Goal: Task Accomplishment & Management: Manage account settings

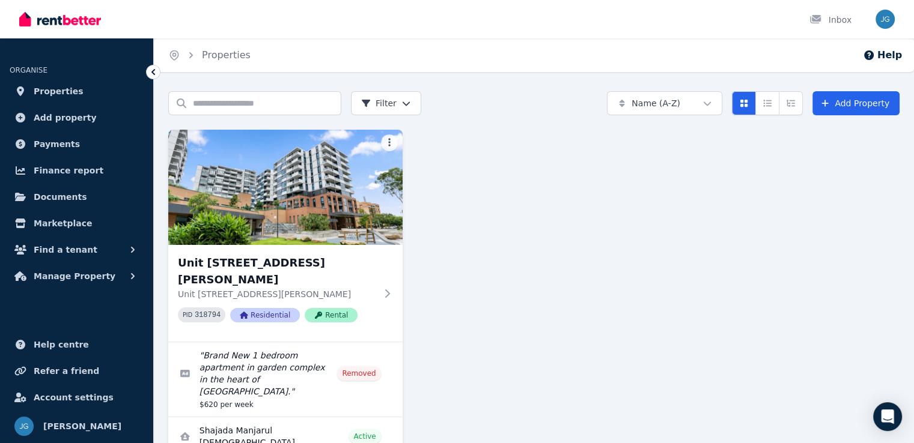
scroll to position [26, 0]
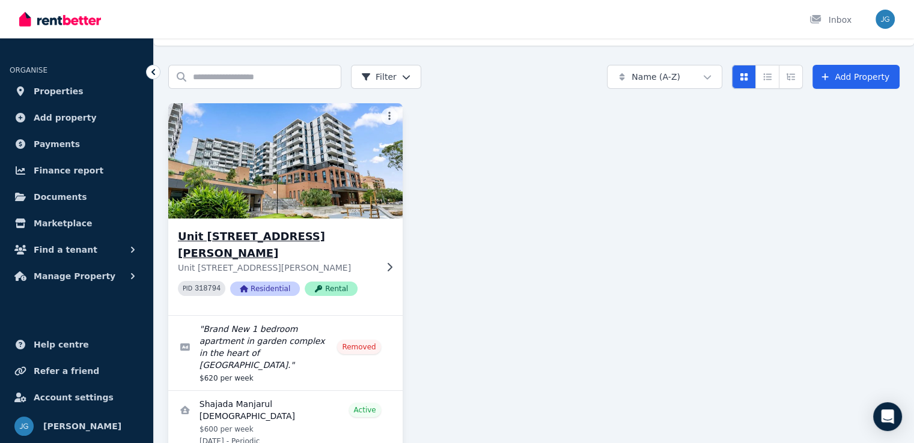
click at [341, 181] on img at bounding box center [285, 160] width 246 height 121
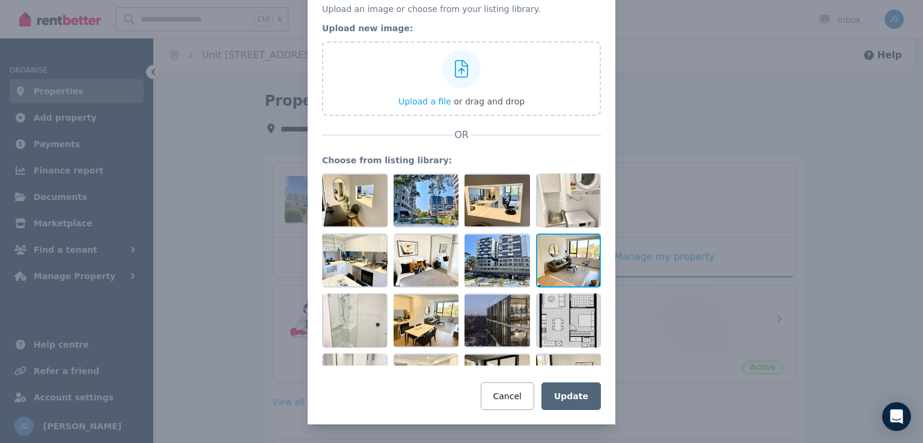
click at [562, 257] on div at bounding box center [568, 261] width 65 height 54
click at [586, 246] on div at bounding box center [591, 244] width 11 height 14
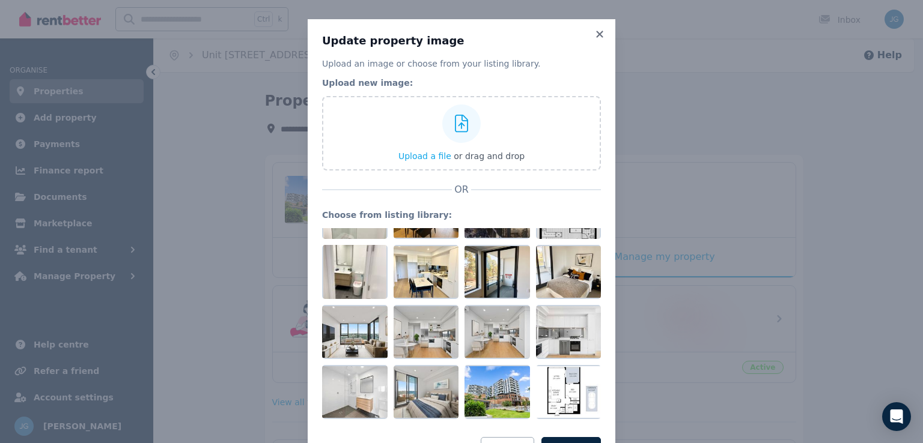
scroll to position [160, 0]
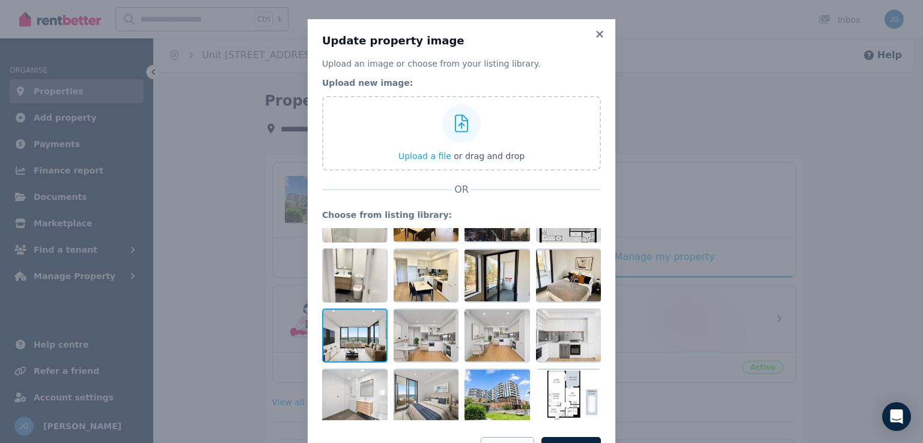
click at [353, 337] on div at bounding box center [354, 336] width 65 height 54
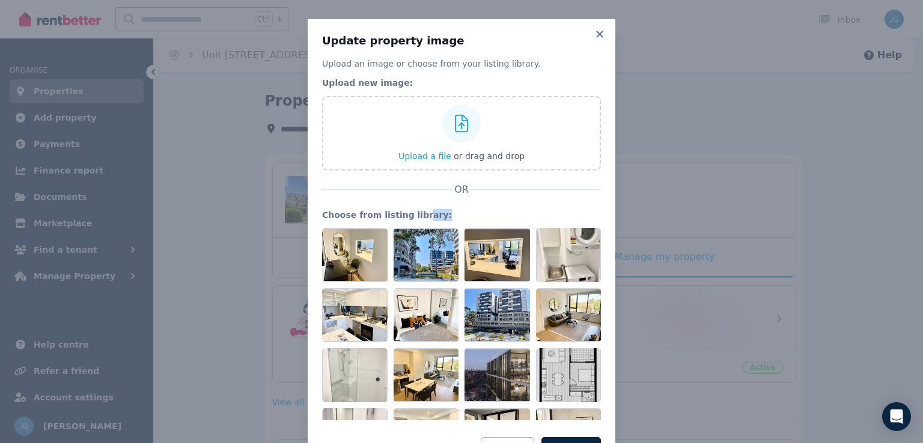
scroll to position [0, 0]
drag, startPoint x: 357, startPoint y: 335, endPoint x: 442, endPoint y: 253, distance: 117.3
click at [440, 251] on div at bounding box center [461, 324] width 279 height 192
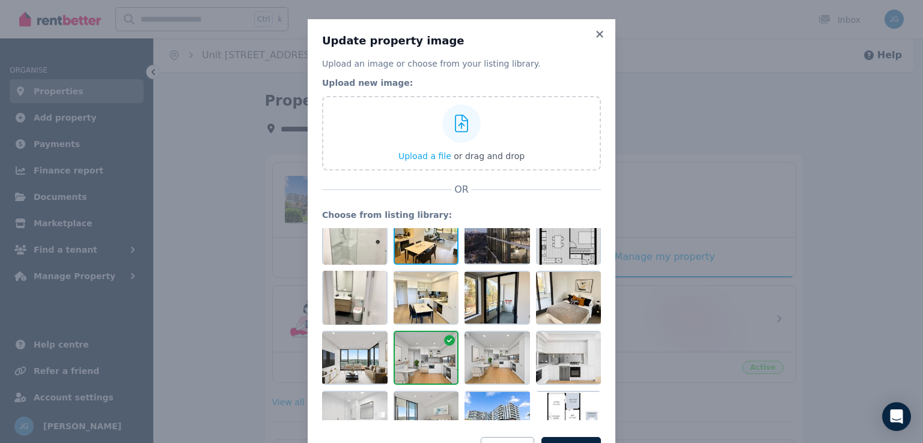
scroll to position [190, 0]
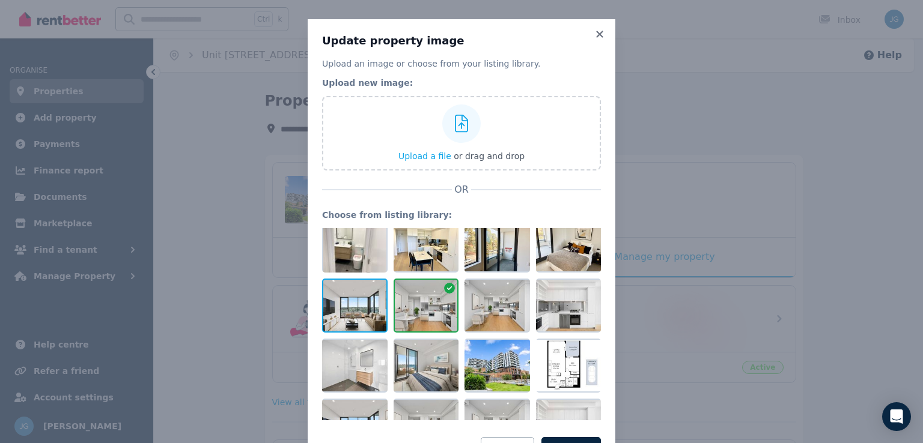
click at [336, 297] on div at bounding box center [354, 306] width 65 height 54
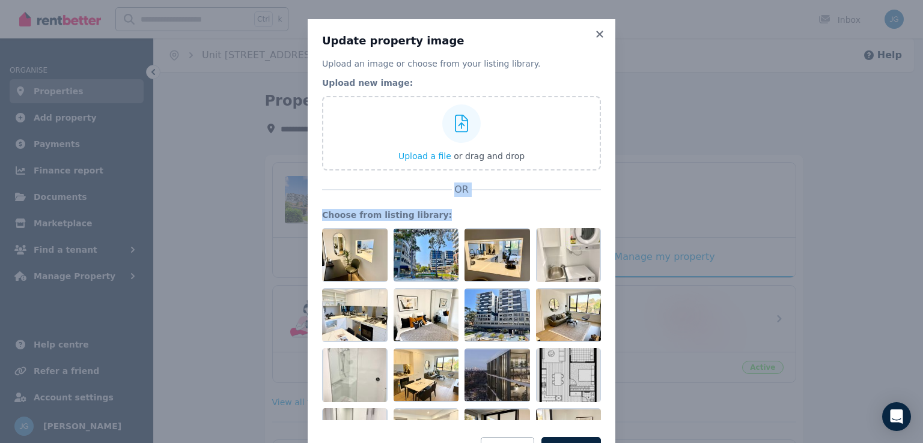
drag, startPoint x: 344, startPoint y: 315, endPoint x: 375, endPoint y: 180, distance: 139.3
click at [375, 180] on div "Upload an image or choose from your listing library. Upload new image: Upload a…" at bounding box center [461, 261] width 279 height 407
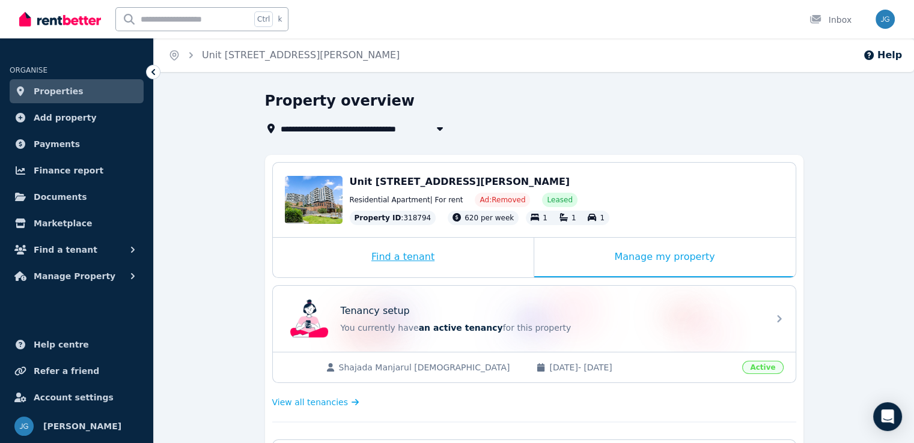
click at [434, 251] on div "Find a tenant" at bounding box center [403, 258] width 261 height 40
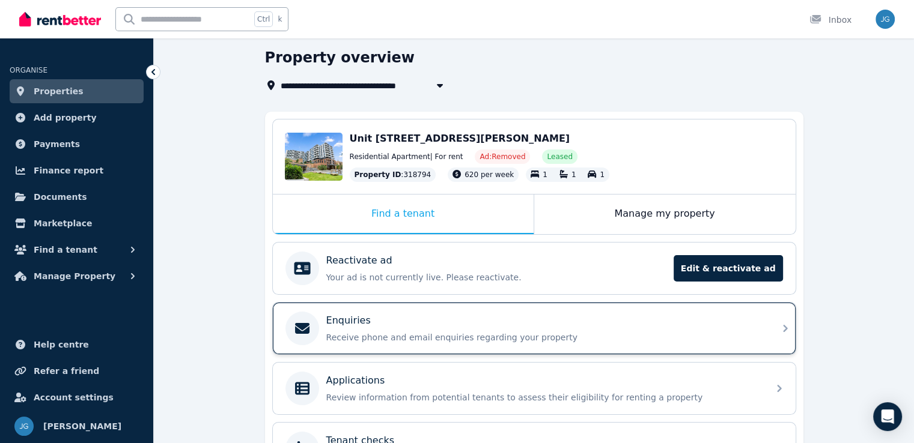
scroll to position [46, 0]
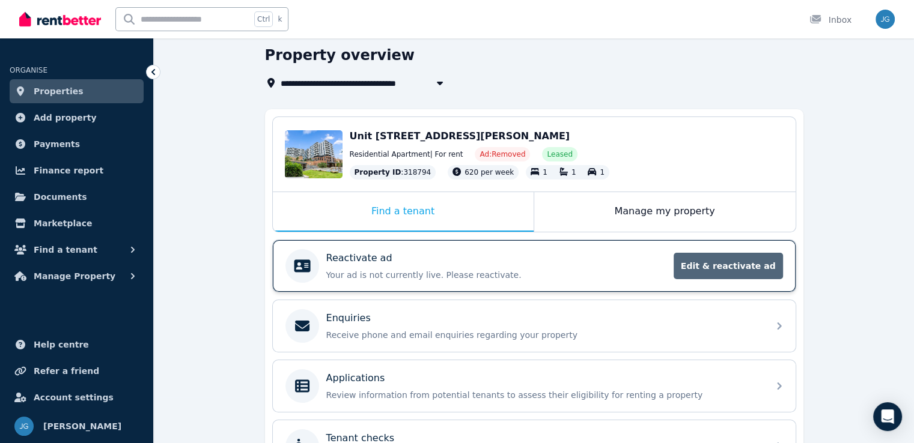
click at [748, 266] on span "Edit & reactivate ad" at bounding box center [728, 266] width 109 height 26
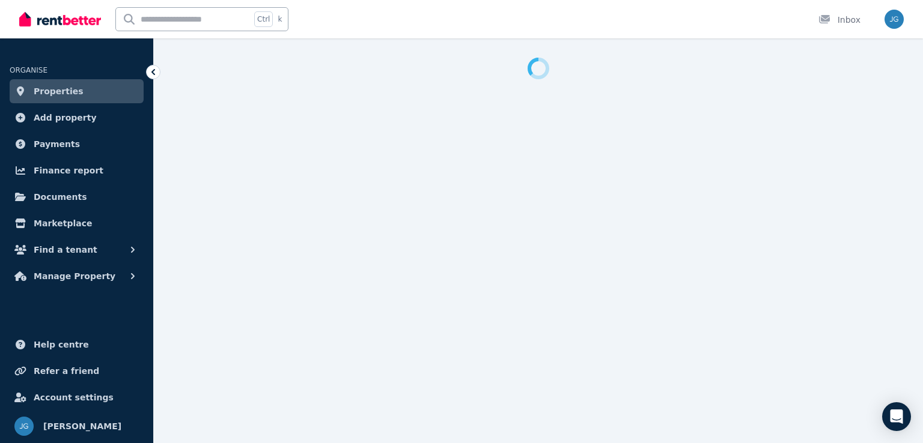
select select "**********"
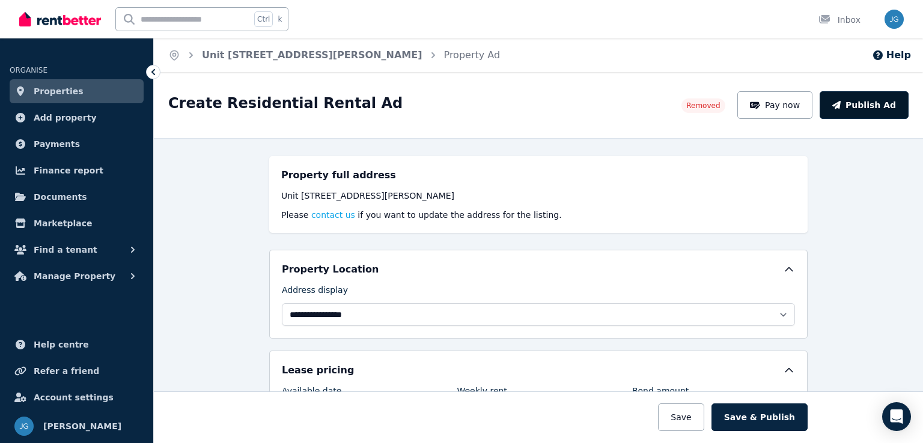
click at [863, 96] on button "Publish Ad" at bounding box center [864, 105] width 89 height 28
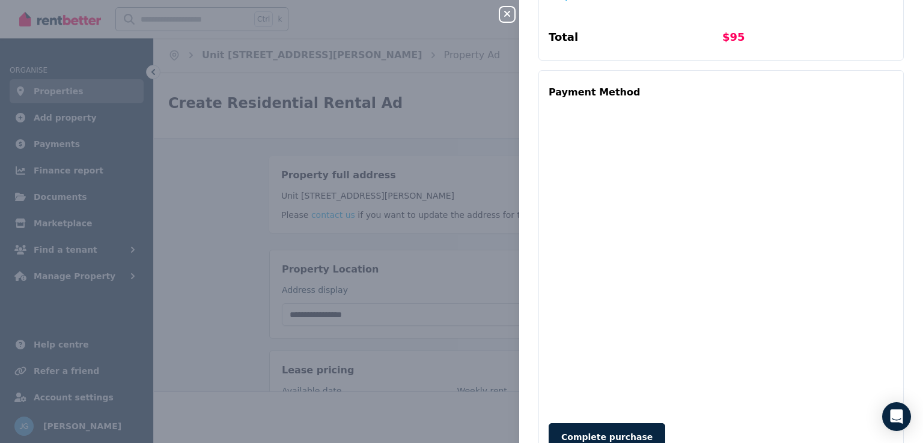
scroll to position [407, 0]
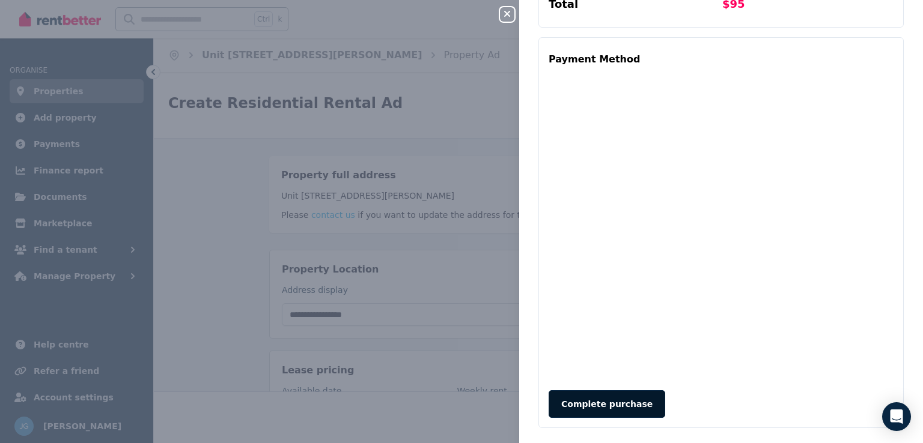
click at [567, 391] on button "Complete purchase" at bounding box center [607, 405] width 117 height 28
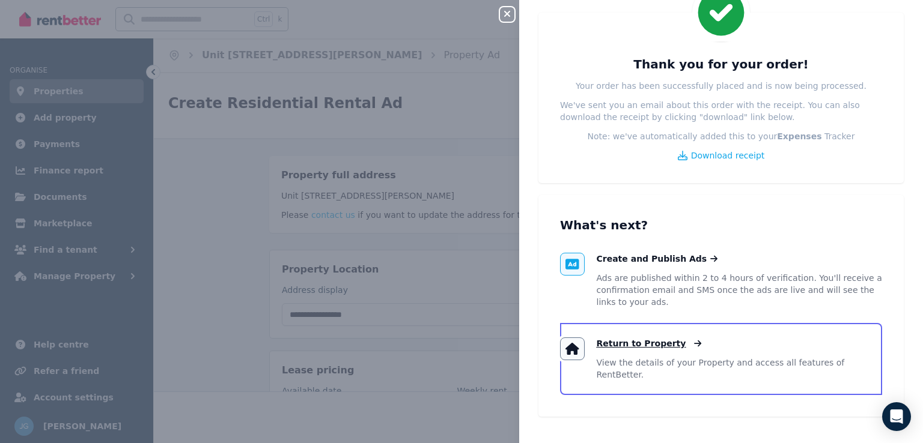
click at [647, 339] on span "Return to Property" at bounding box center [642, 344] width 90 height 12
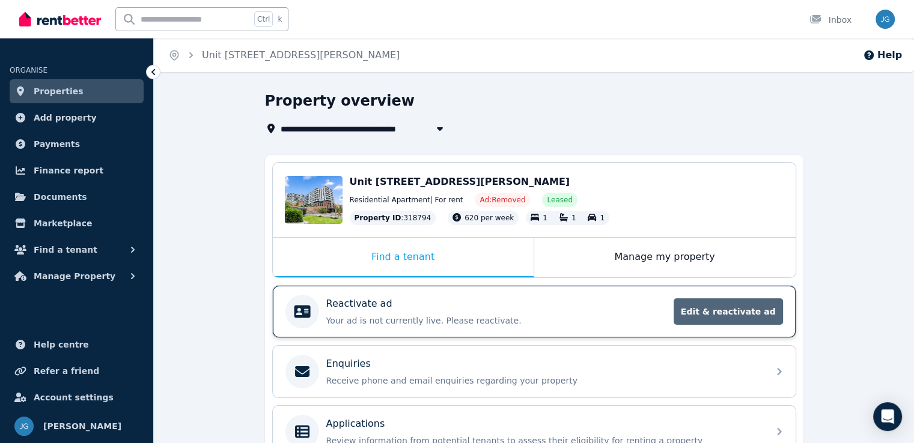
click at [720, 311] on span "Edit & reactivate ad" at bounding box center [728, 312] width 109 height 26
select select "**********"
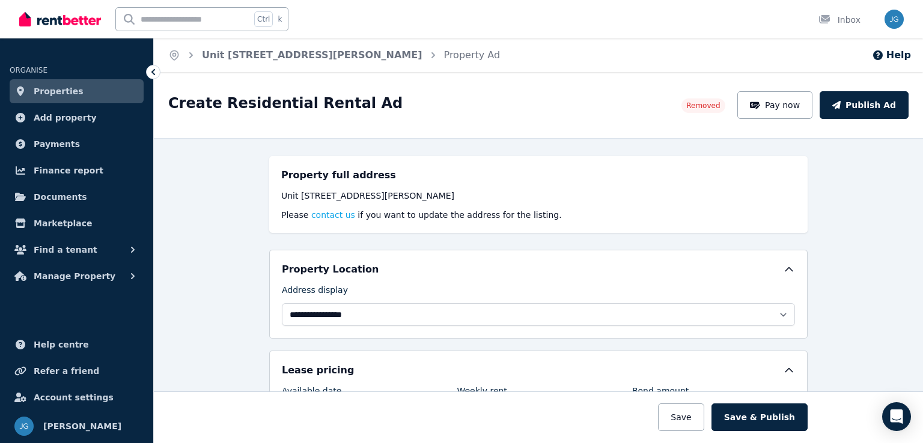
scroll to position [184, 0]
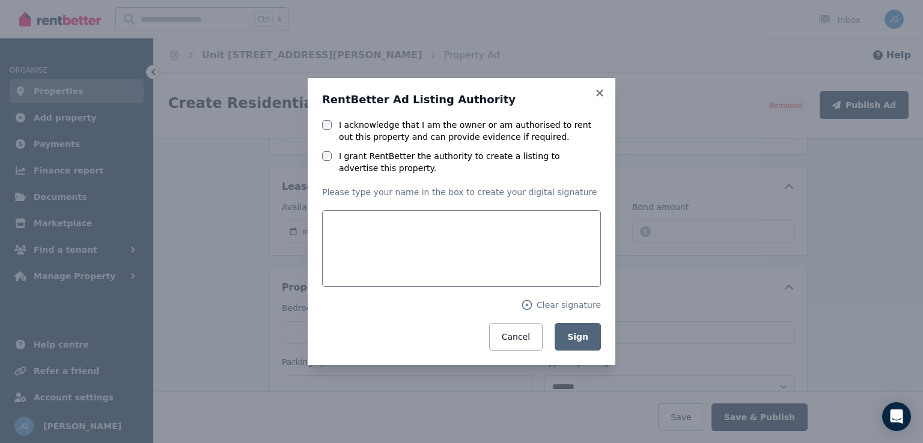
click at [326, 119] on div at bounding box center [327, 125] width 10 height 12
click at [332, 155] on div "I grant RentBetter the authority to create a listing to advertise this property." at bounding box center [461, 162] width 279 height 24
click at [589, 332] on button "Sign" at bounding box center [578, 337] width 46 height 28
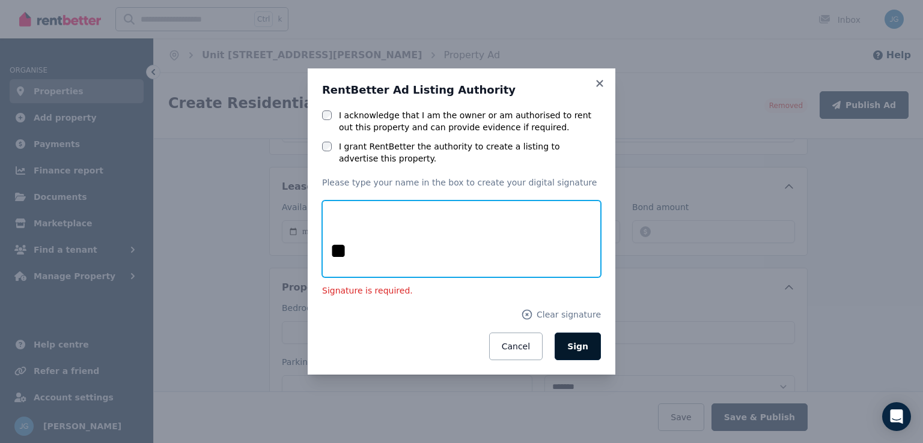
type input "**"
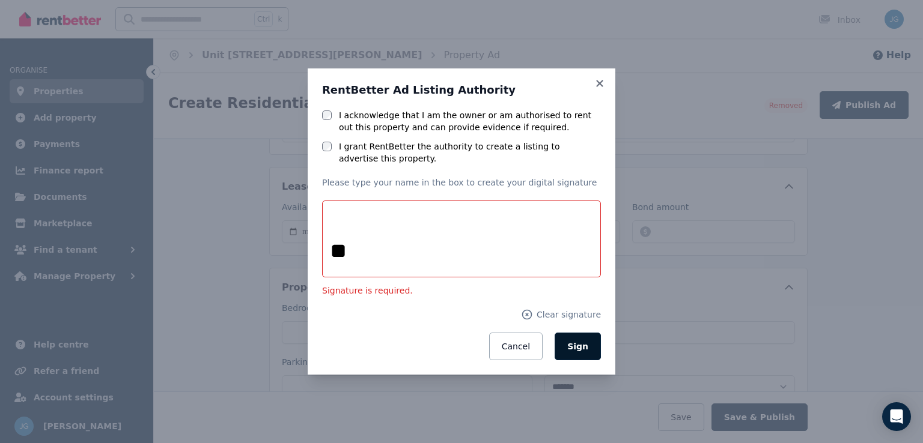
click at [574, 342] on span "Sign" at bounding box center [577, 347] width 21 height 10
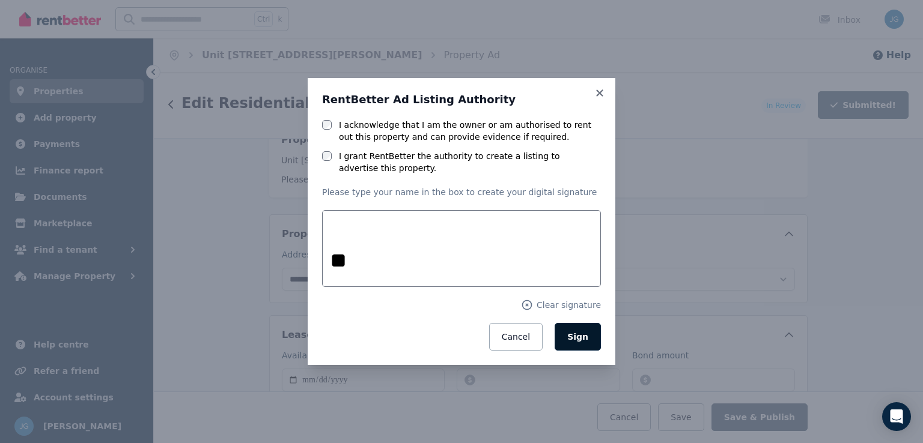
scroll to position [331, 0]
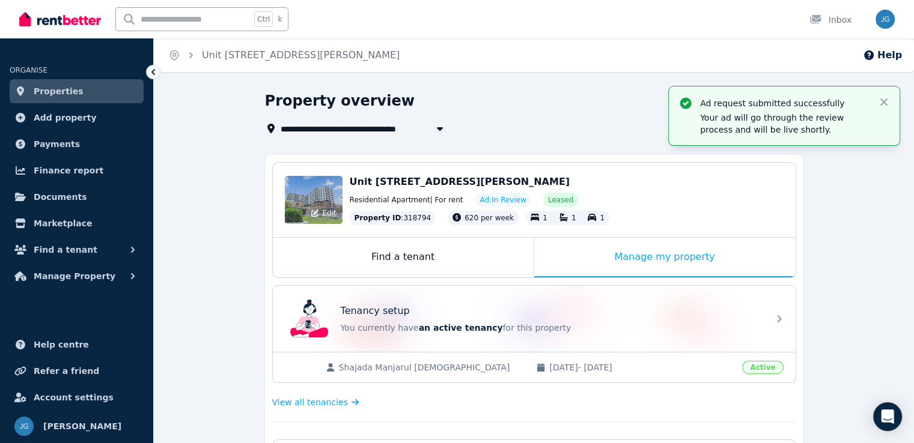
click at [309, 193] on div "Edit" at bounding box center [314, 200] width 58 height 48
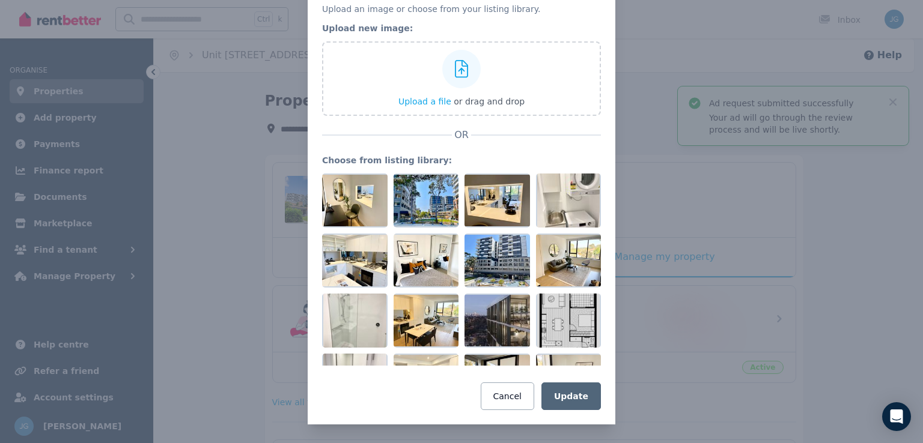
scroll to position [54, 0]
click at [431, 103] on span "Upload a file" at bounding box center [424, 102] width 53 height 10
click at [181, 97] on div "Update property image Upload an image or choose from your listing library. Uplo…" at bounding box center [461, 195] width 923 height 499
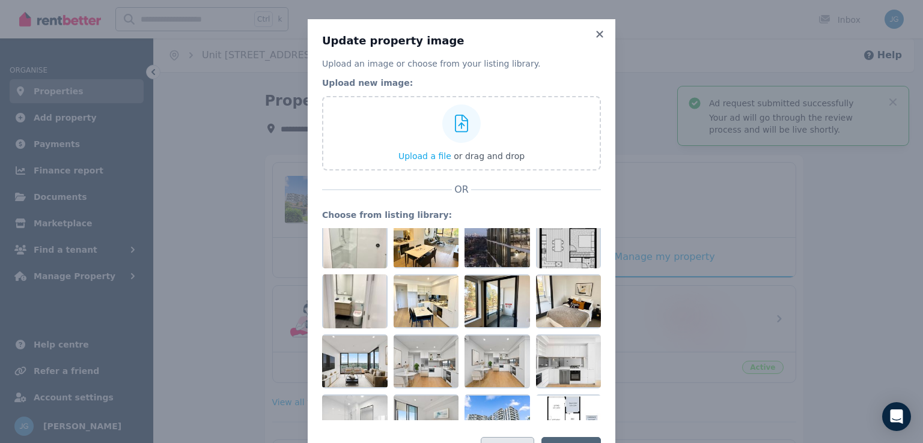
click at [506, 438] on button "Cancel" at bounding box center [507, 451] width 53 height 28
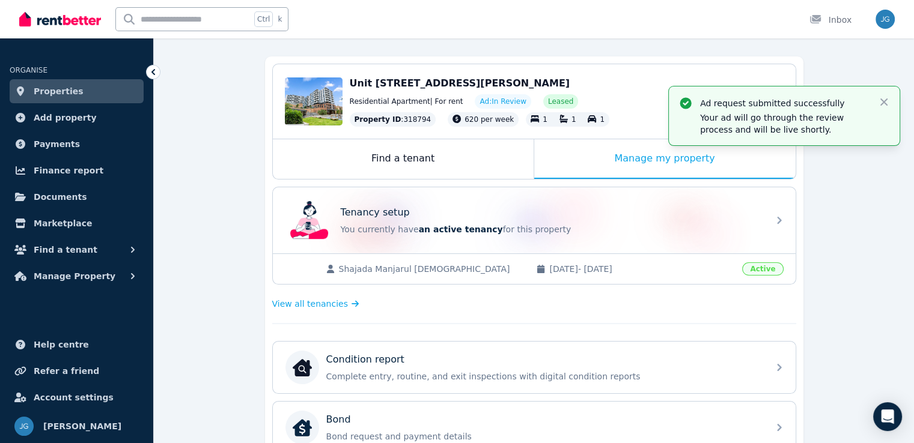
scroll to position [0, 0]
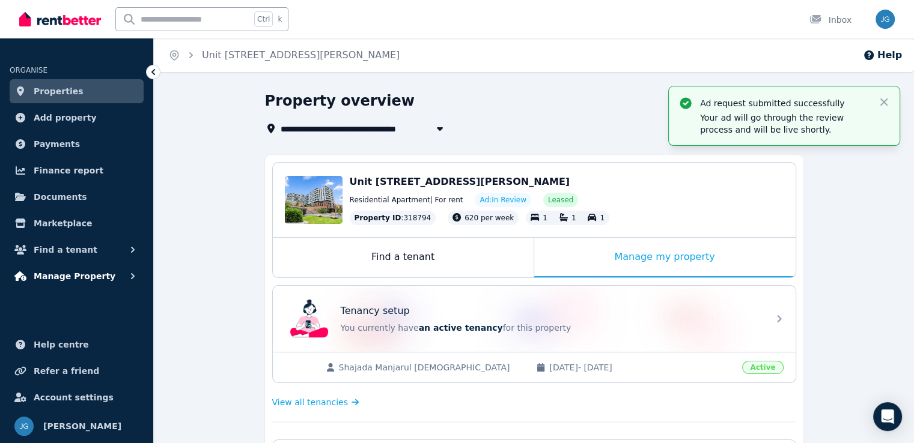
click at [75, 279] on span "Manage Property" at bounding box center [75, 276] width 82 height 14
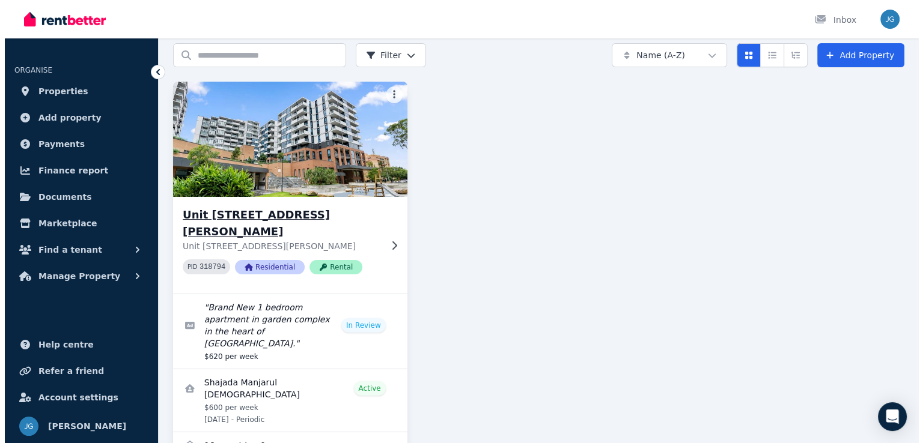
scroll to position [47, 0]
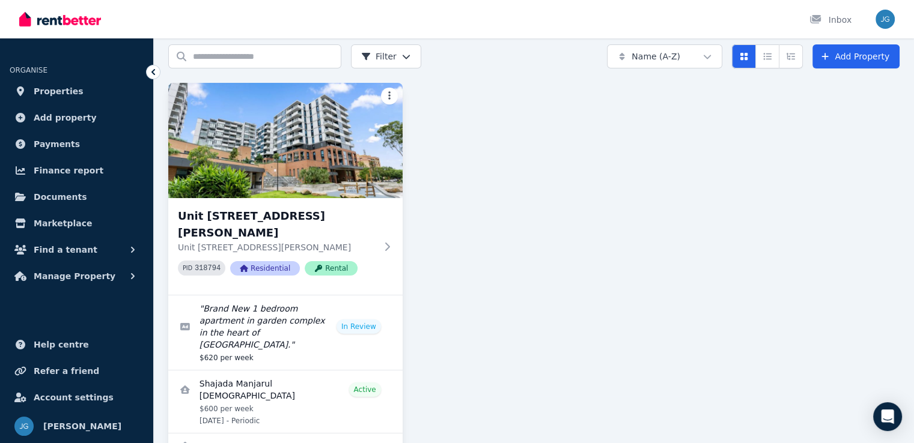
click at [392, 93] on html "Open main menu Inbox Open user menu ORGANISE Properties Add property Payments F…" at bounding box center [457, 174] width 914 height 443
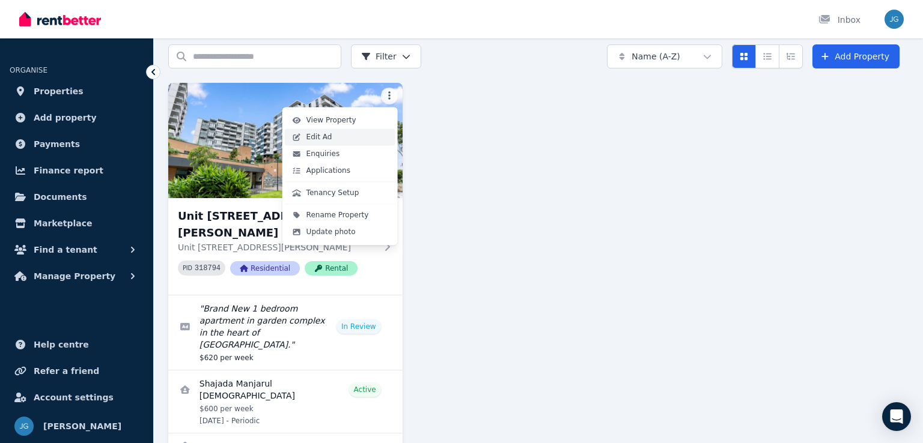
click at [338, 139] on link "Edit Ad" at bounding box center [340, 137] width 111 height 17
select select "**********"
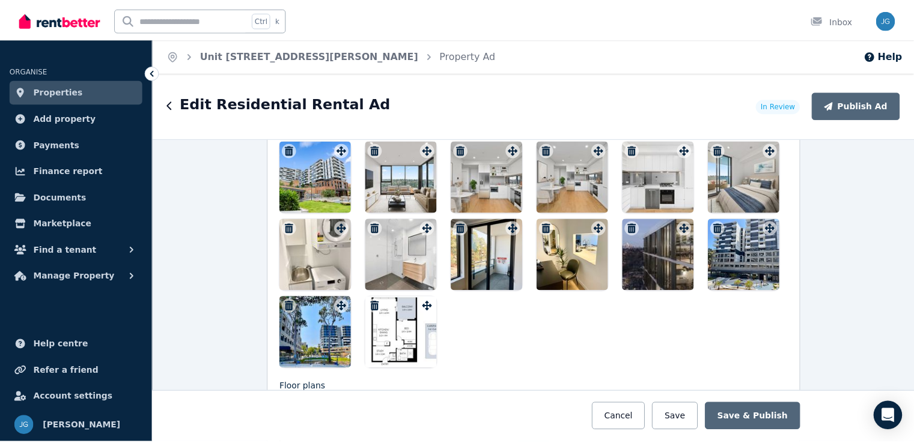
scroll to position [1554, 0]
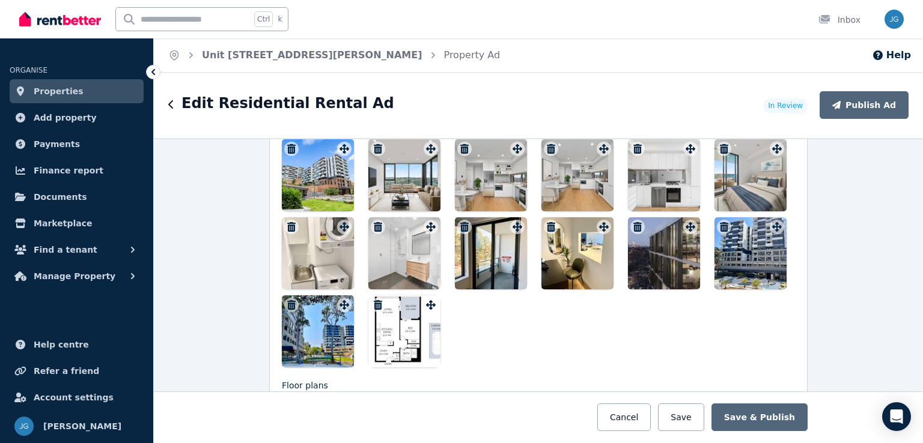
click at [635, 222] on icon "button" at bounding box center [637, 227] width 8 height 10
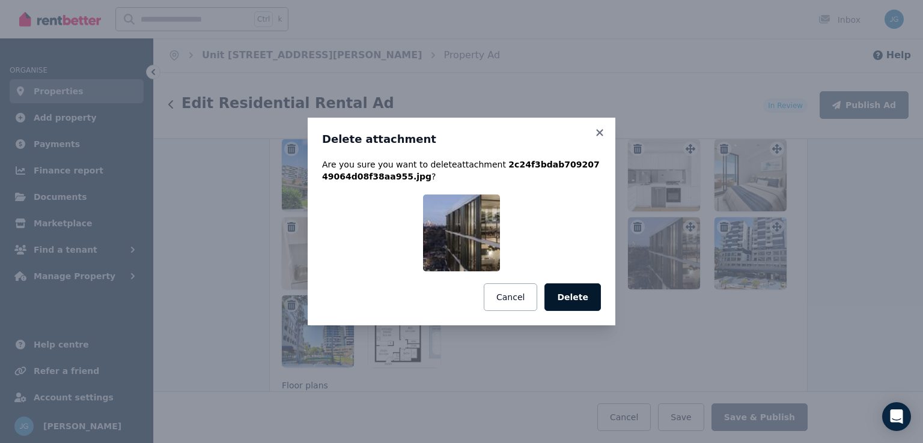
click at [574, 298] on button "Delete" at bounding box center [572, 298] width 56 height 28
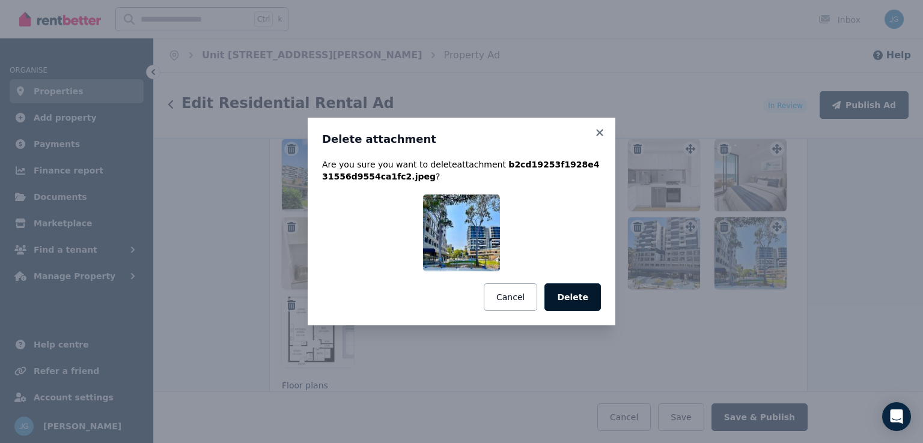
click at [588, 299] on button "Delete" at bounding box center [572, 298] width 56 height 28
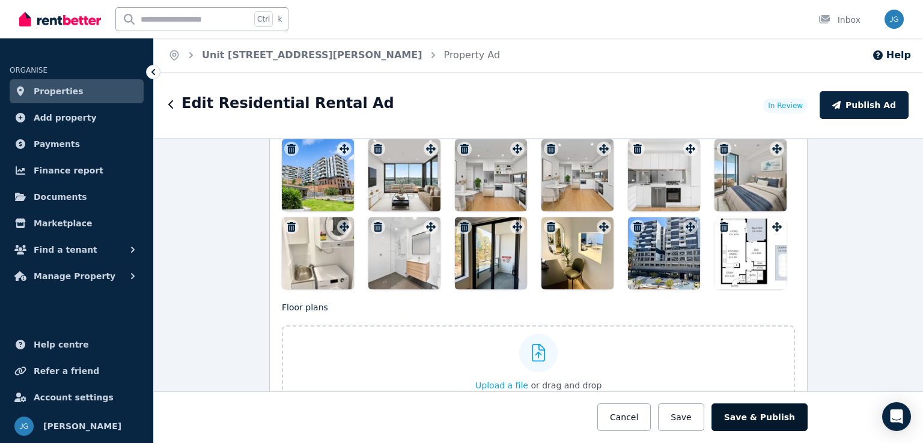
click at [734, 414] on button "Save & Publish" at bounding box center [759, 418] width 96 height 28
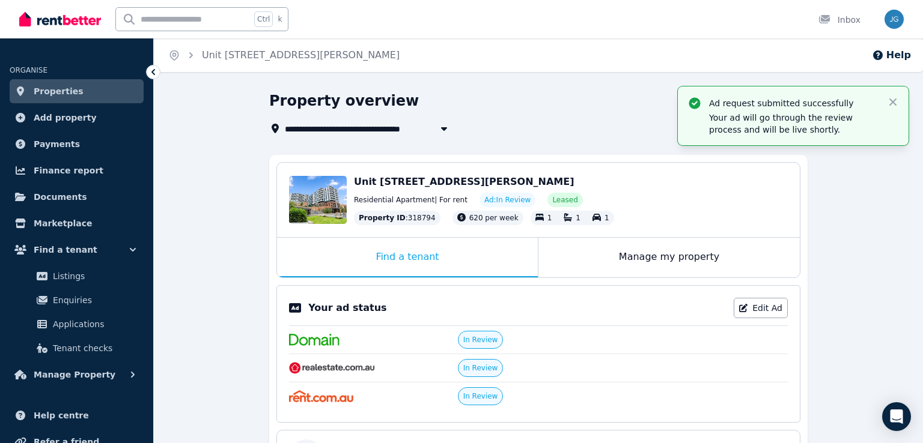
select select "**********"
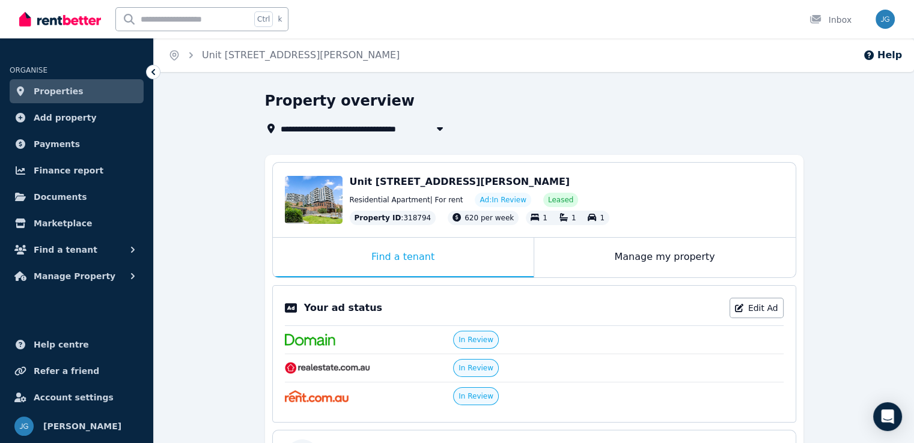
click at [896, 30] on div "Open main menu Ctrl k Inbox Open user menu" at bounding box center [457, 19] width 914 height 38
click at [889, 20] on img "button" at bounding box center [884, 19] width 19 height 19
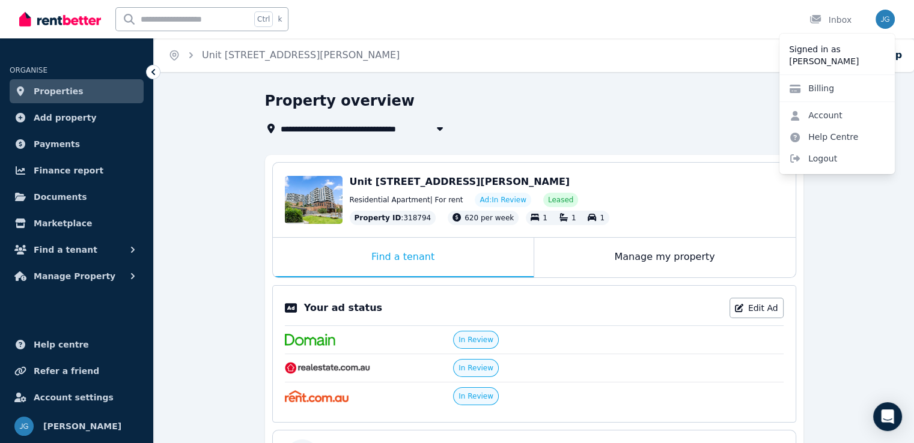
scroll to position [156, 0]
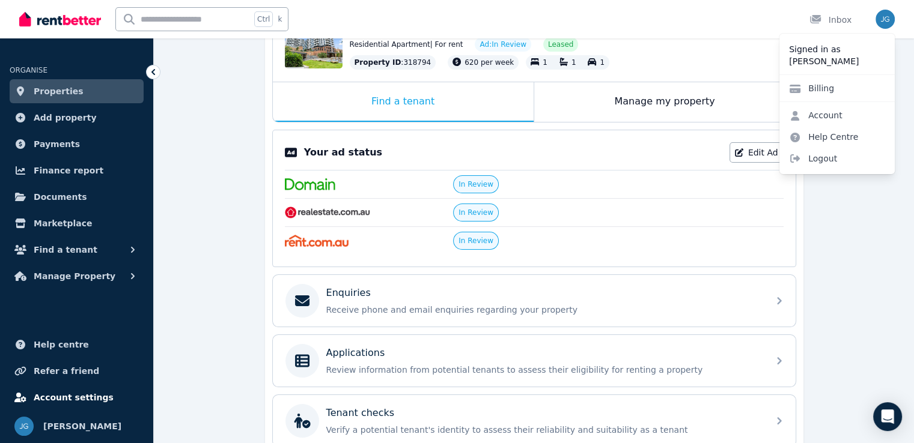
click at [62, 400] on span "Account settings" at bounding box center [74, 398] width 80 height 14
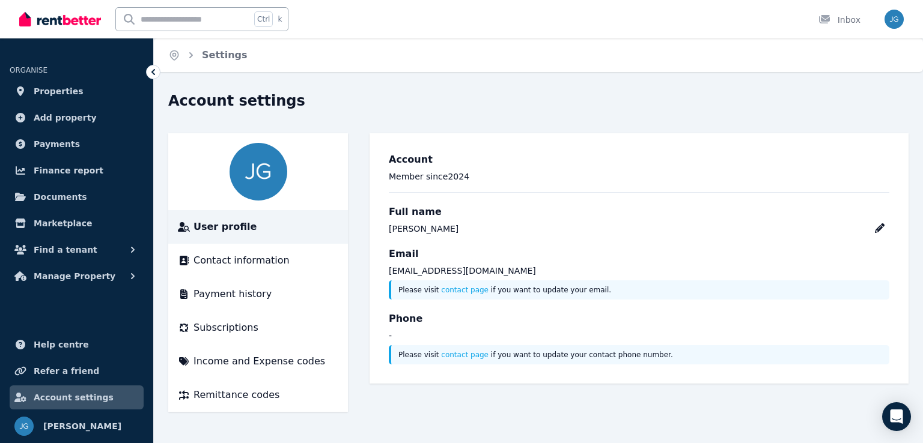
click at [399, 336] on p "-" at bounding box center [639, 336] width 500 height 12
click at [244, 272] on li "Contact information" at bounding box center [258, 261] width 180 height 34
click at [234, 264] on span "Contact information" at bounding box center [241, 261] width 96 height 14
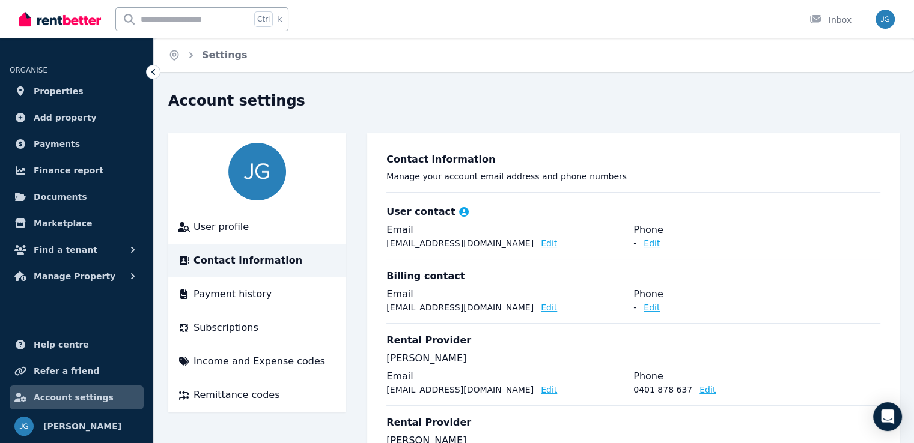
click at [151, 68] on icon at bounding box center [153, 72] width 12 height 12
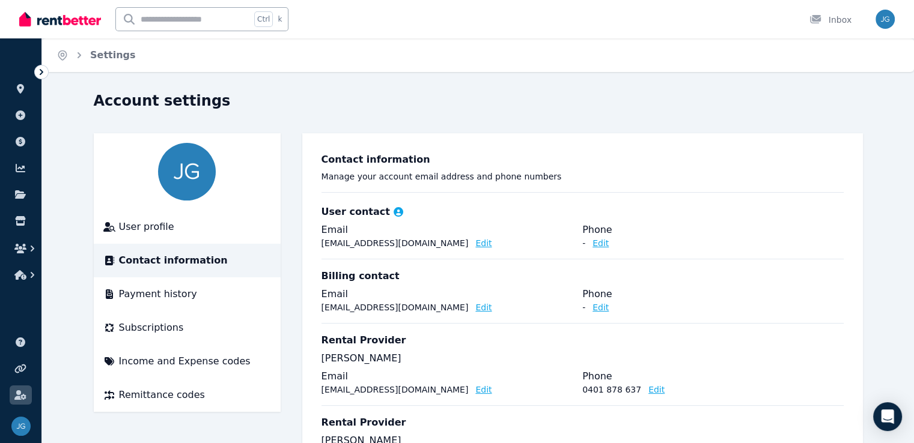
click at [38, 75] on icon at bounding box center [41, 72] width 12 height 12
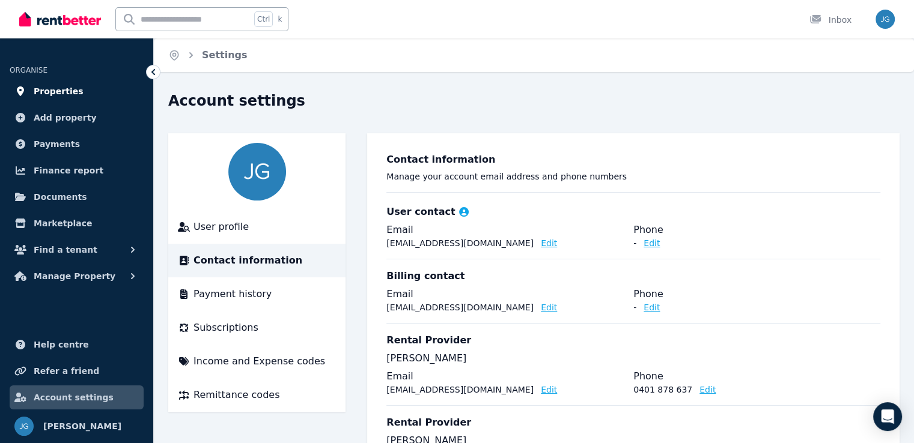
click at [58, 99] on link "Properties" at bounding box center [77, 91] width 134 height 24
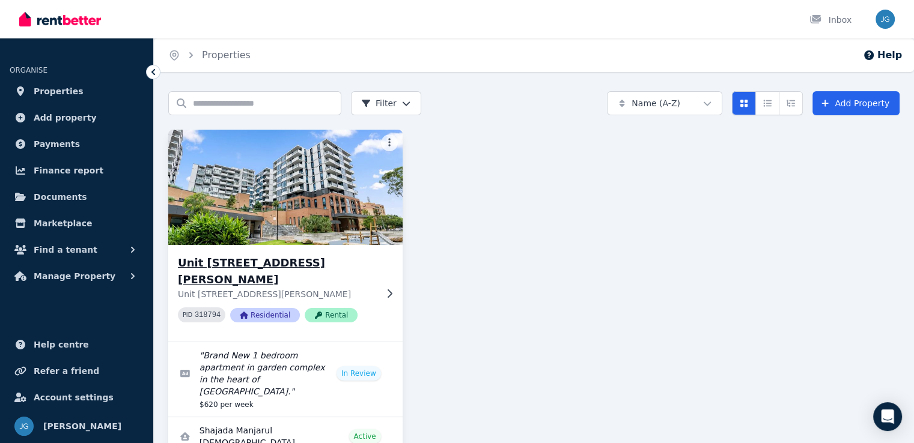
click at [321, 210] on img at bounding box center [285, 187] width 246 height 121
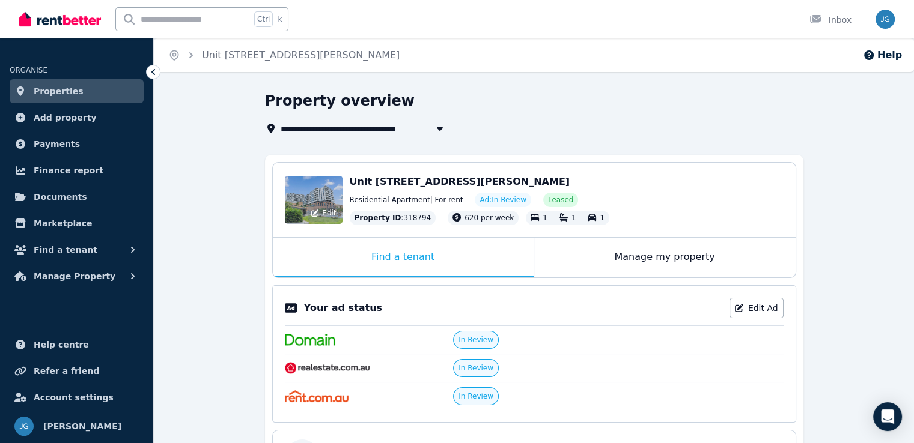
click at [332, 205] on div "Edit" at bounding box center [324, 213] width 32 height 17
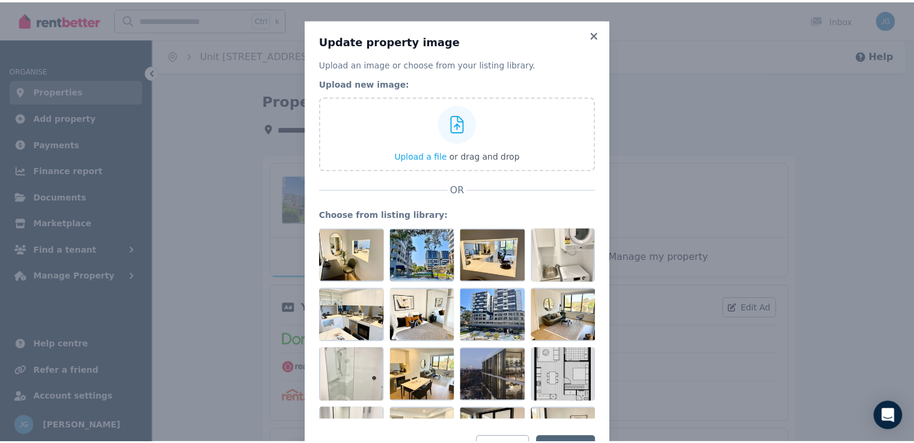
scroll to position [10, 0]
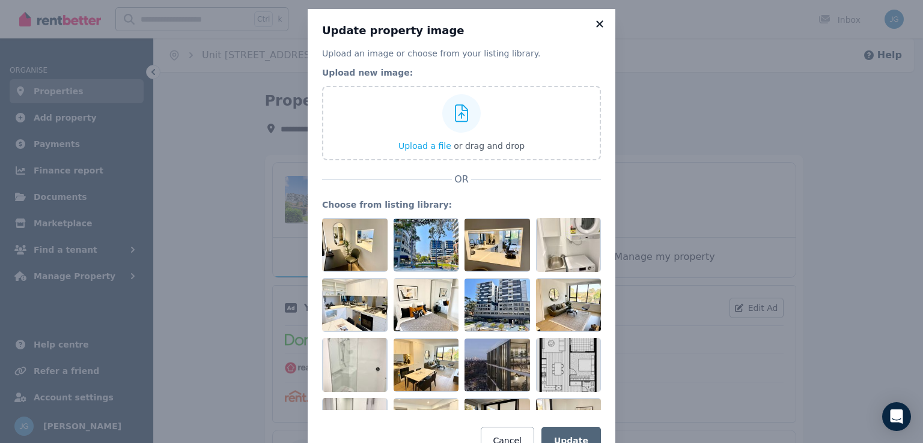
click at [594, 27] on icon at bounding box center [600, 24] width 12 height 11
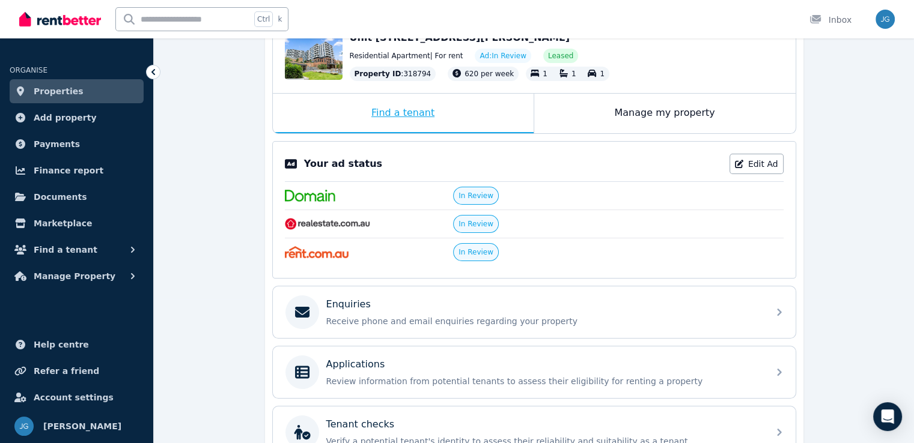
scroll to position [0, 0]
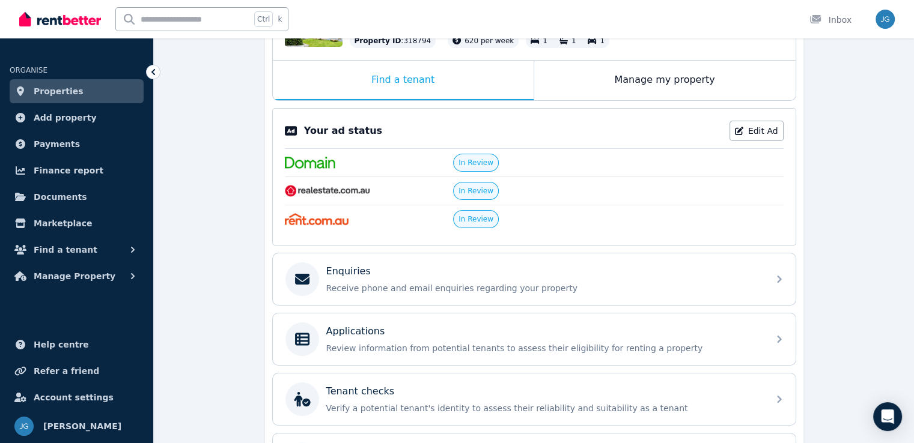
scroll to position [178, 0]
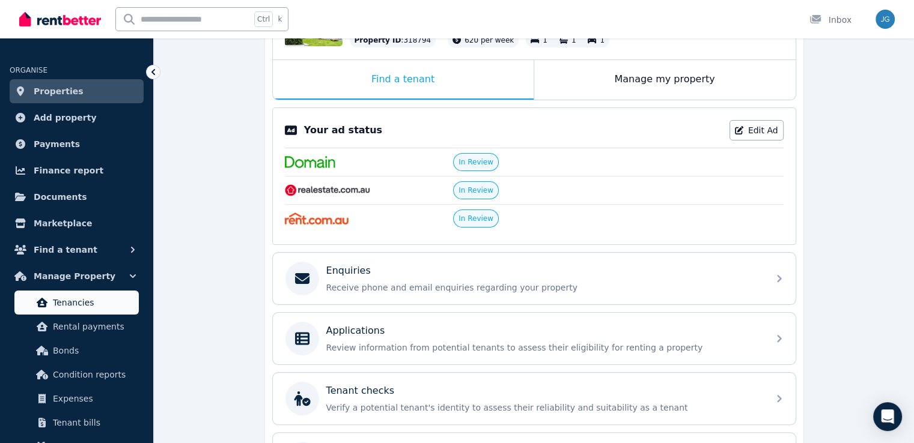
click at [67, 300] on span "Tenancies" at bounding box center [93, 303] width 81 height 14
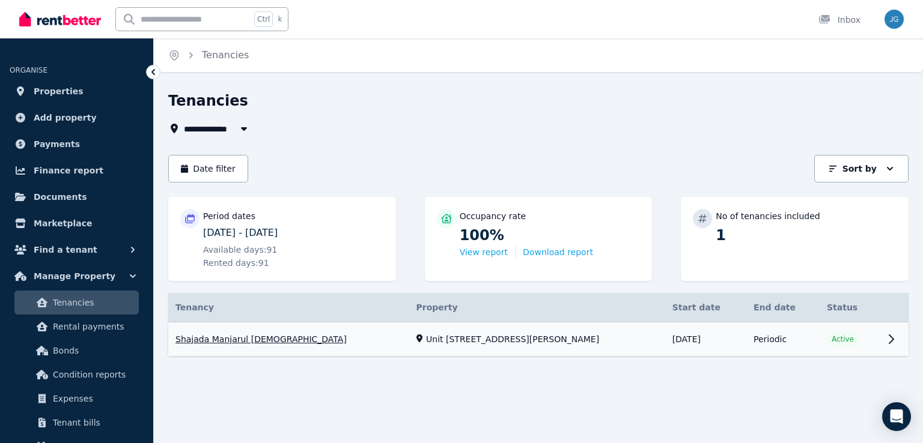
click at [428, 337] on link "View property details" at bounding box center [538, 340] width 740 height 34
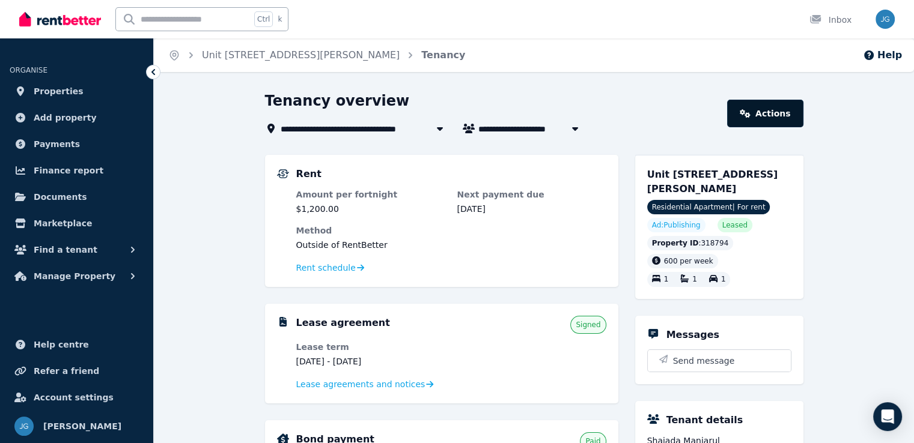
click at [771, 116] on link "Actions" at bounding box center [765, 114] width 76 height 28
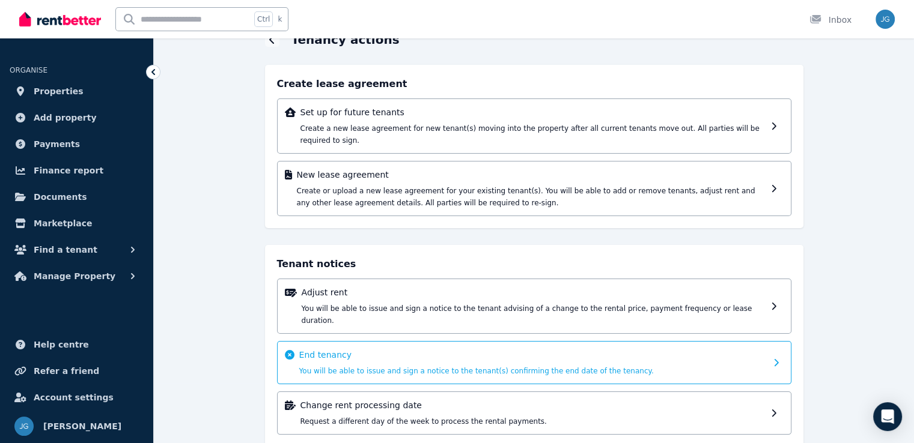
click at [379, 349] on p "End tenancy" at bounding box center [532, 355] width 467 height 12
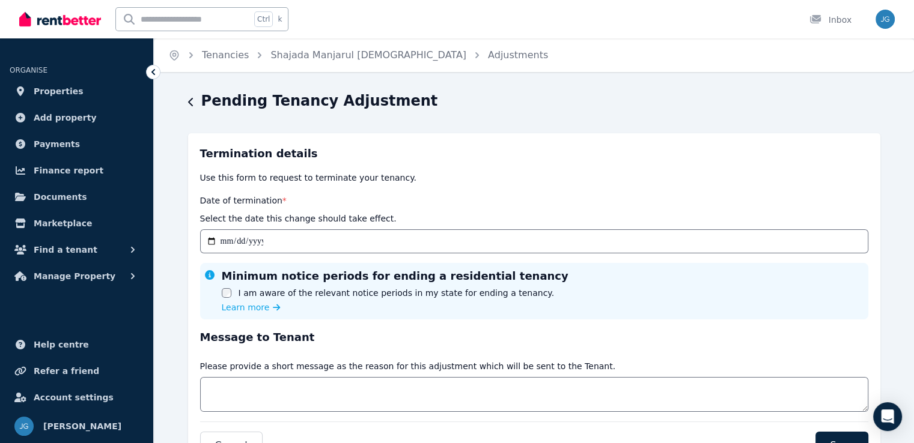
scroll to position [76, 0]
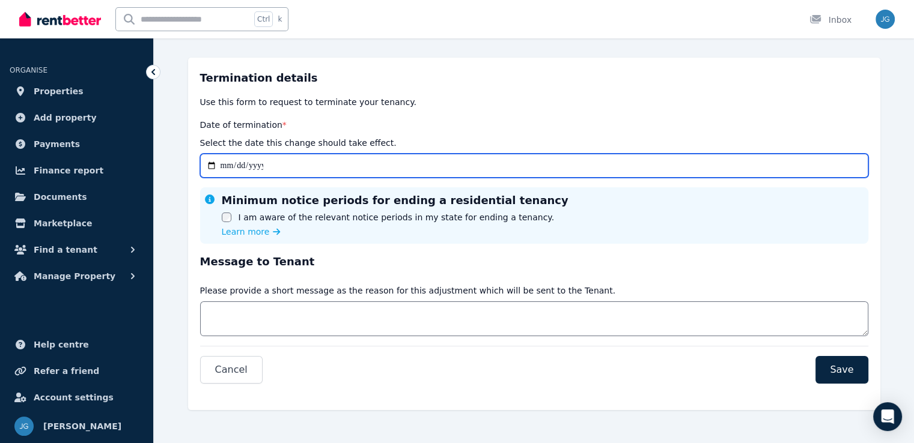
click at [228, 170] on input "Date of termination *" at bounding box center [534, 166] width 668 height 24
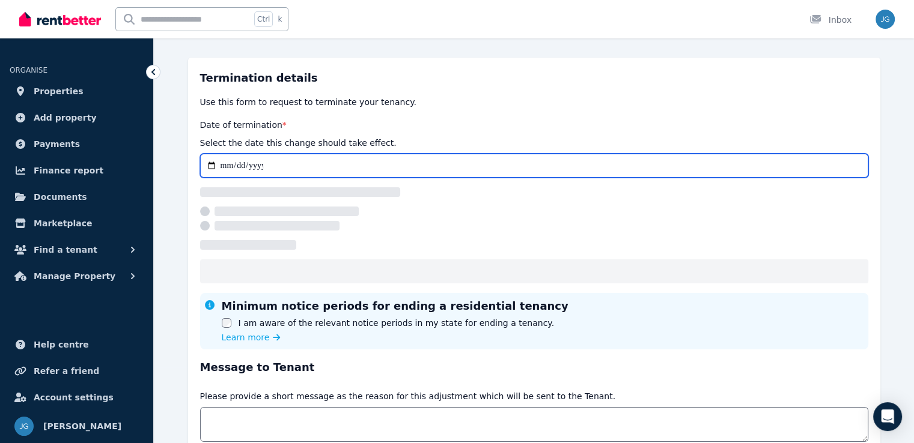
type input "**********"
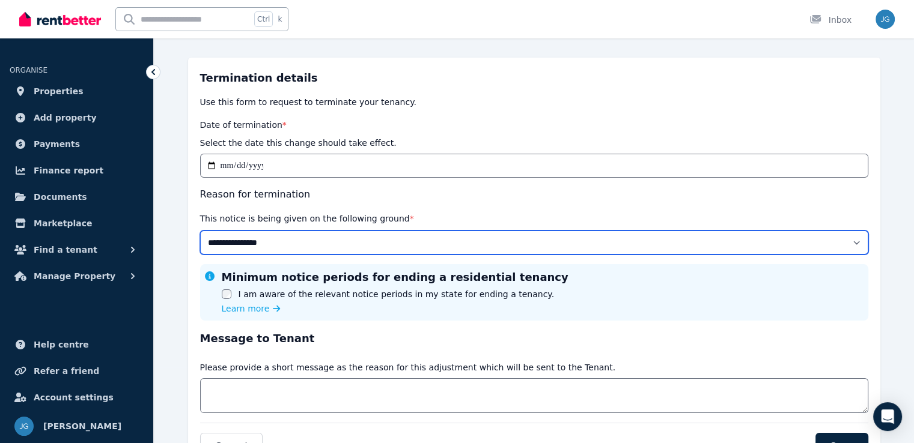
click at [373, 239] on select "**********" at bounding box center [534, 243] width 668 height 24
select select "******"
click at [200, 231] on select "**********" at bounding box center [534, 243] width 668 height 24
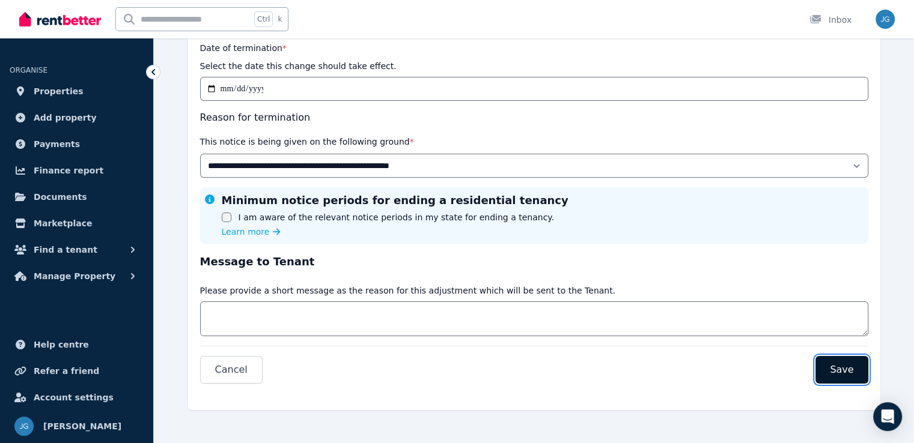
click at [841, 358] on button "Save" at bounding box center [841, 370] width 52 height 28
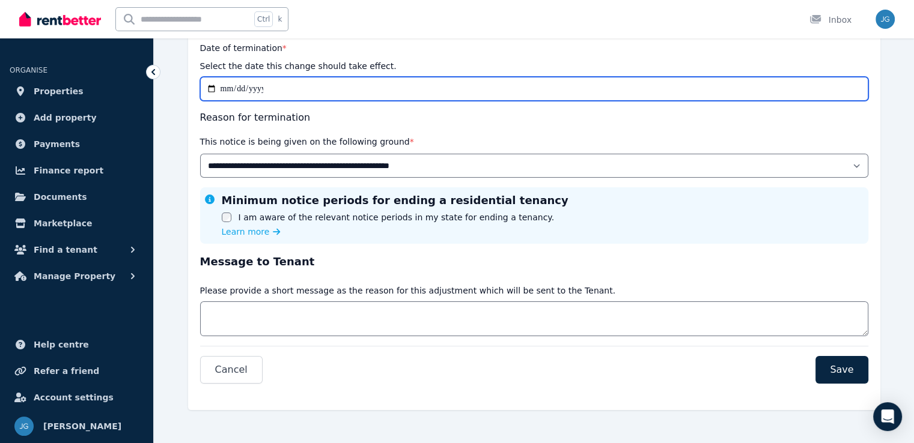
click at [227, 88] on input "**********" at bounding box center [534, 89] width 668 height 24
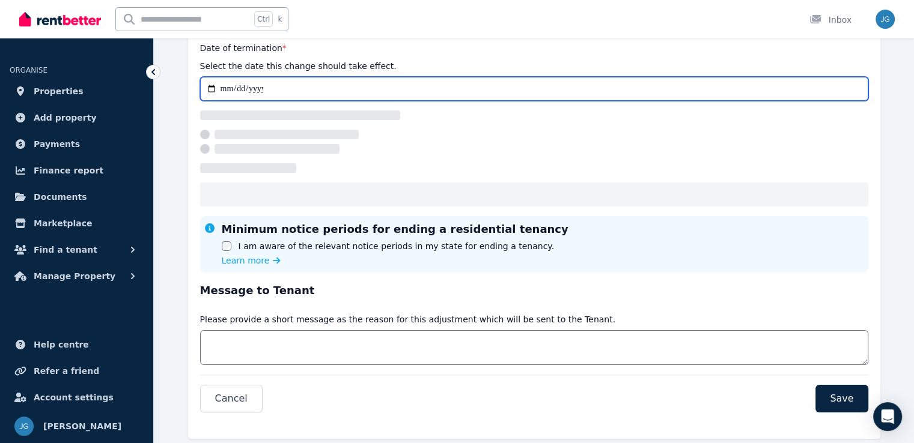
select select "******"
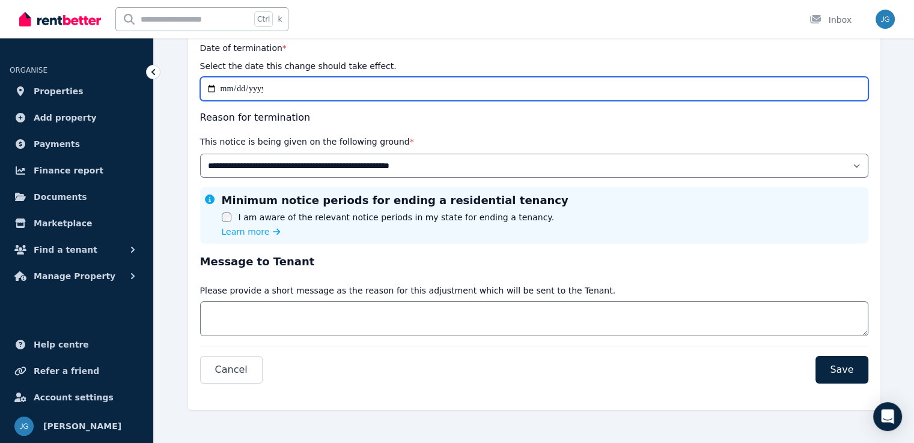
type input "**********"
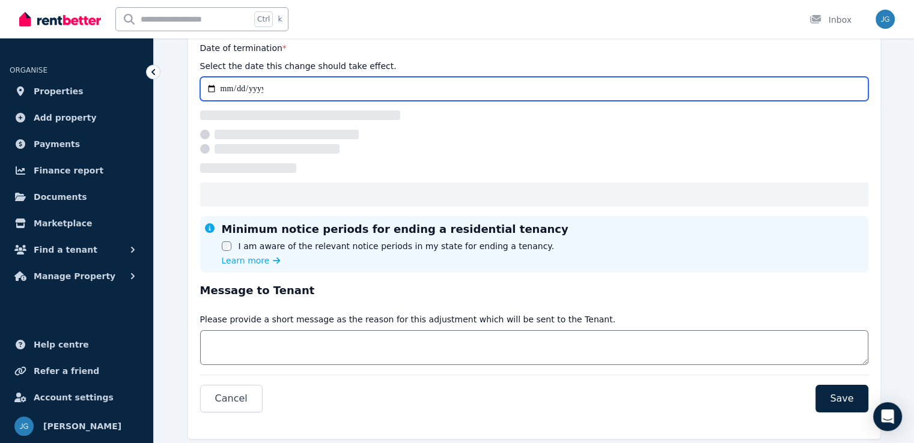
type input "**********"
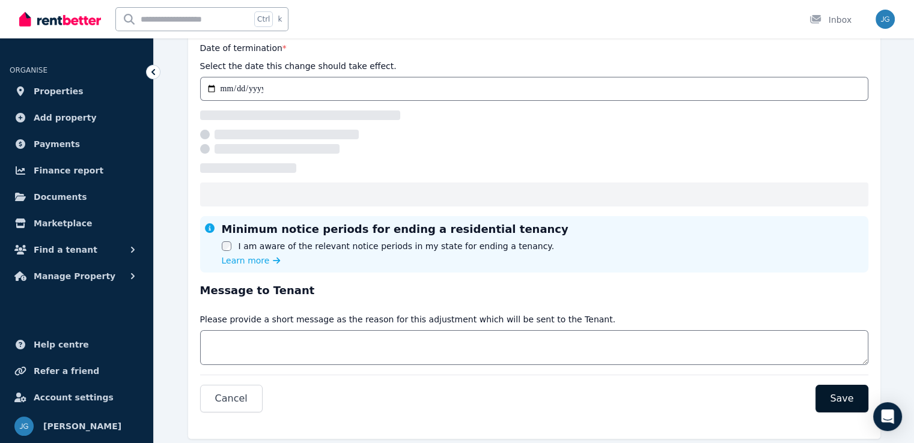
click at [848, 401] on div "**********" at bounding box center [534, 210] width 692 height 458
select select "******"
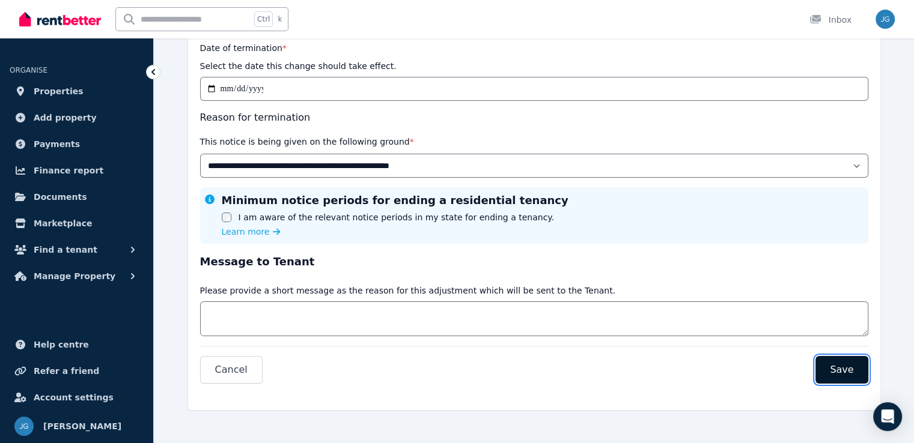
click at [839, 370] on span "Save" at bounding box center [841, 370] width 23 height 14
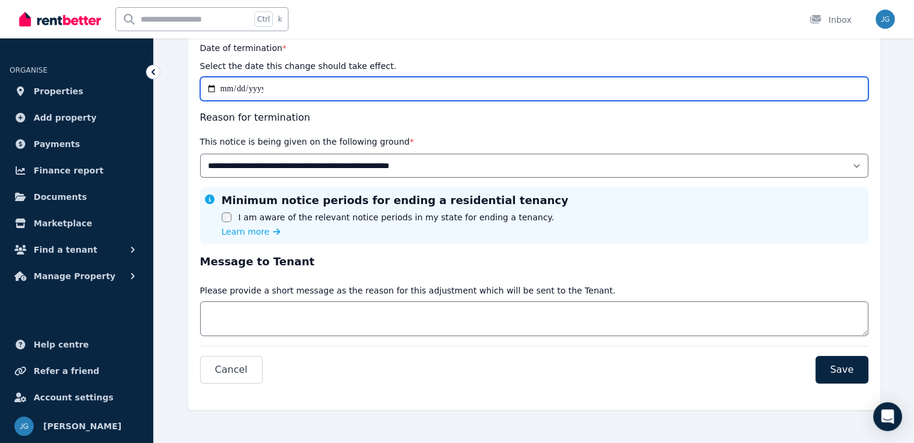
scroll to position [10, 0]
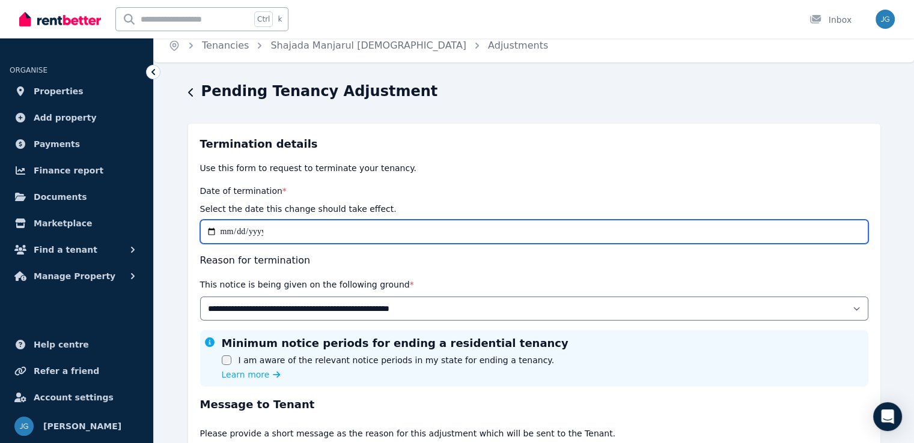
click at [699, 235] on input "**********" at bounding box center [534, 232] width 668 height 24
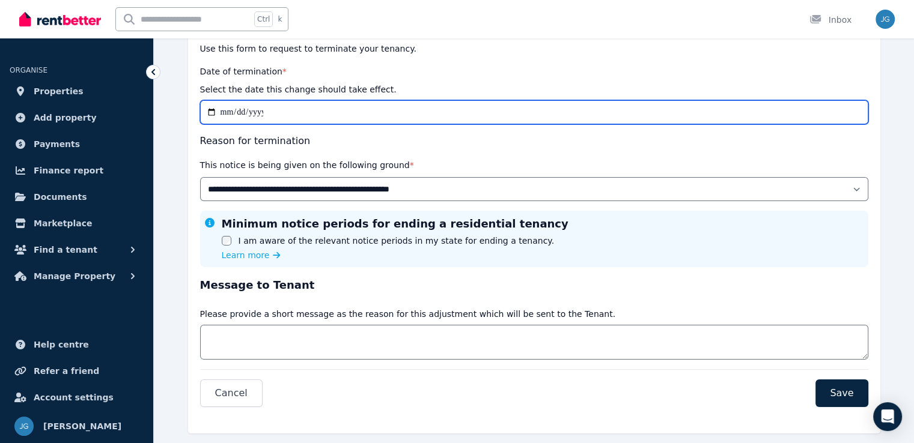
scroll to position [153, 0]
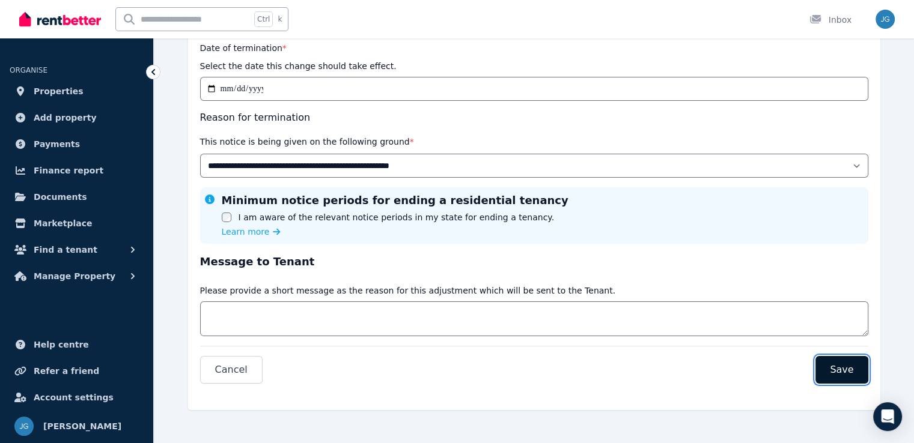
click at [841, 372] on span "Save" at bounding box center [841, 370] width 23 height 14
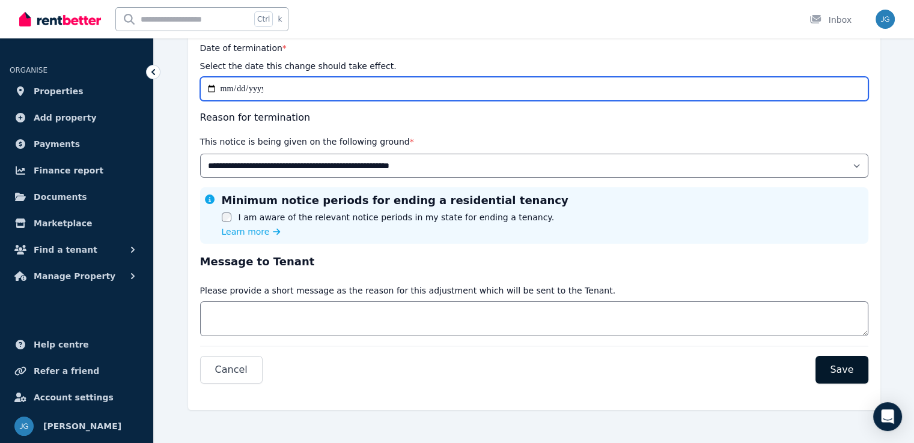
click at [815, 356] on button "Save" at bounding box center [841, 370] width 52 height 28
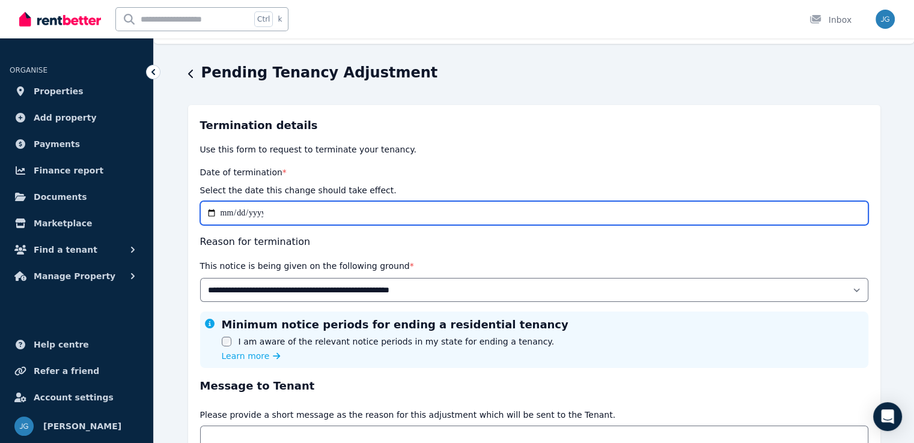
scroll to position [28, 0]
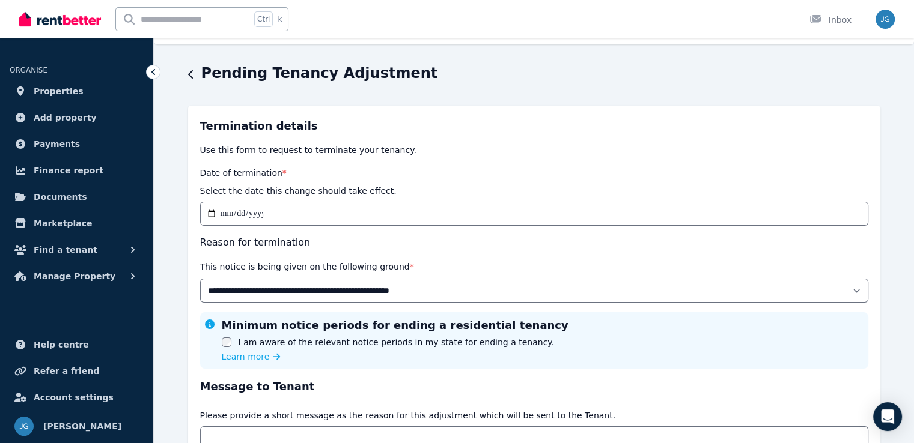
click at [156, 68] on icon at bounding box center [153, 72] width 12 height 12
click at [52, 94] on span "Properties" at bounding box center [59, 91] width 50 height 14
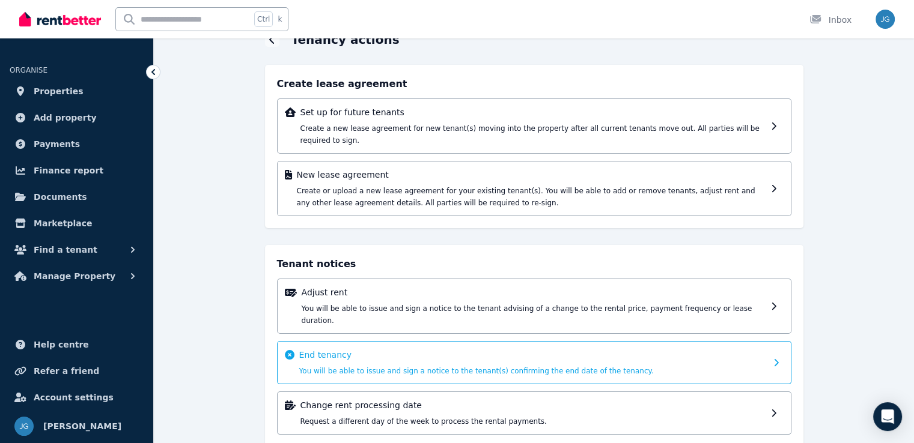
click at [421, 341] on div "End tenancy You will be able to issue and sign a notice to the tenant(s) confir…" at bounding box center [534, 362] width 514 height 43
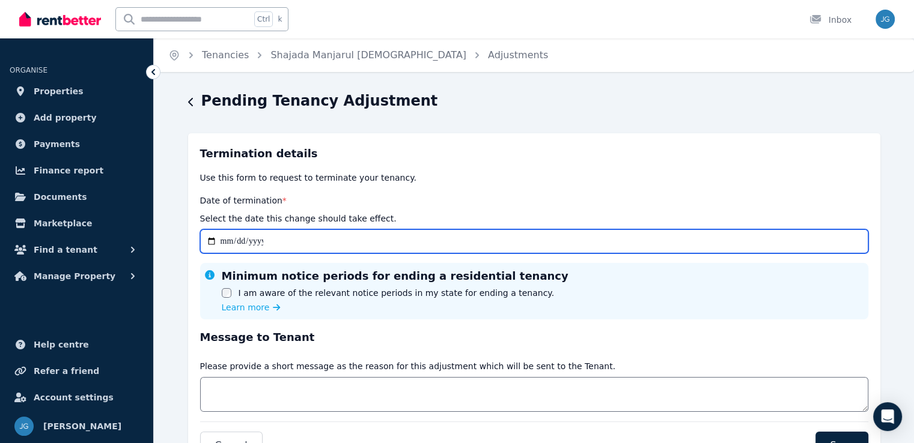
click at [226, 246] on input "Date of termination *" at bounding box center [534, 242] width 668 height 24
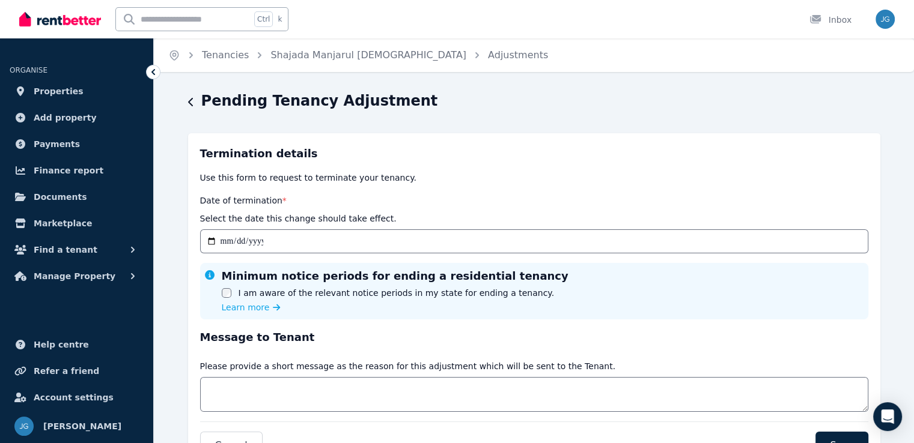
click at [153, 70] on icon at bounding box center [153, 72] width 12 height 12
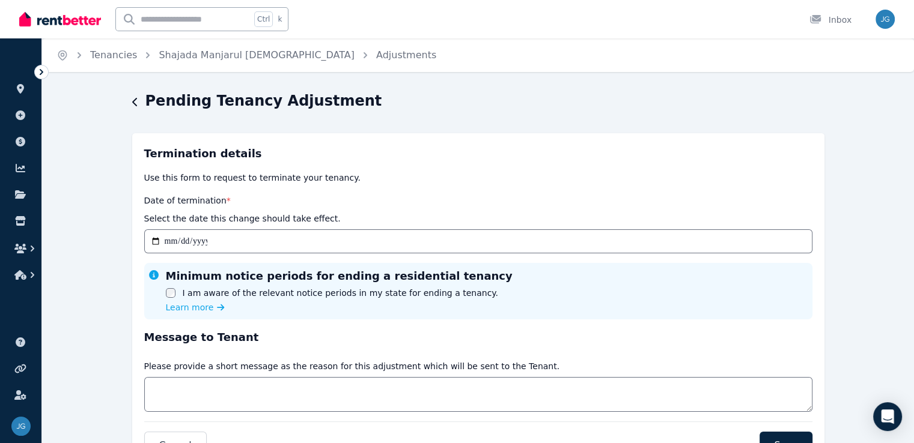
click at [132, 104] on icon "button" at bounding box center [135, 102] width 6 height 10
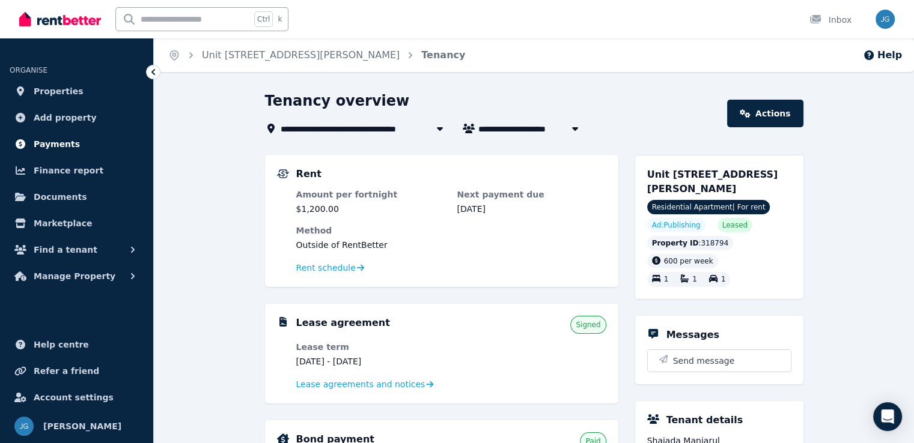
click at [69, 148] on span "Payments" at bounding box center [57, 144] width 46 height 14
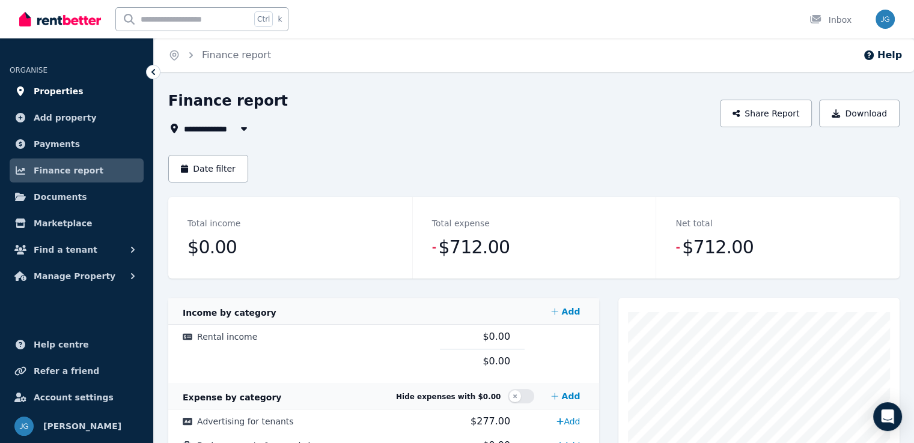
click at [59, 91] on span "Properties" at bounding box center [59, 91] width 50 height 14
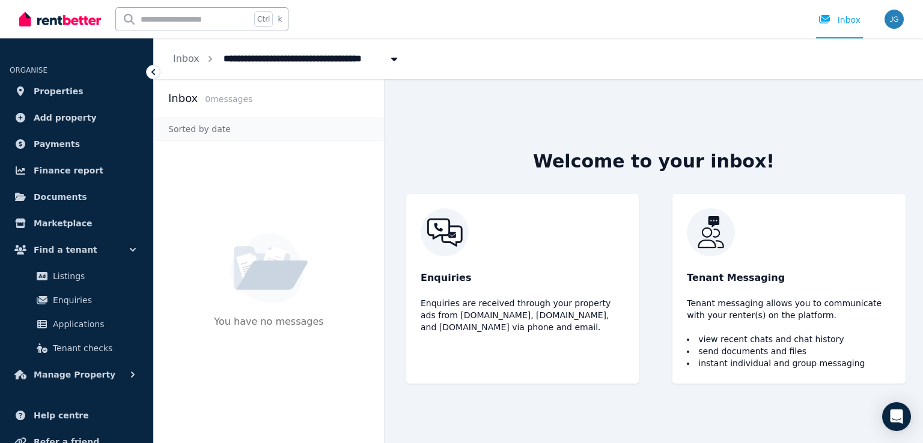
click at [147, 66] on icon at bounding box center [153, 72] width 12 height 12
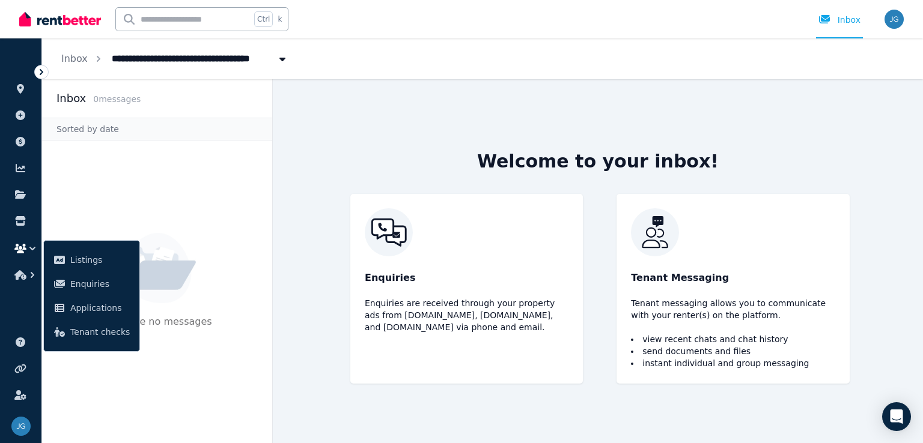
click at [44, 69] on icon at bounding box center [41, 72] width 12 height 12
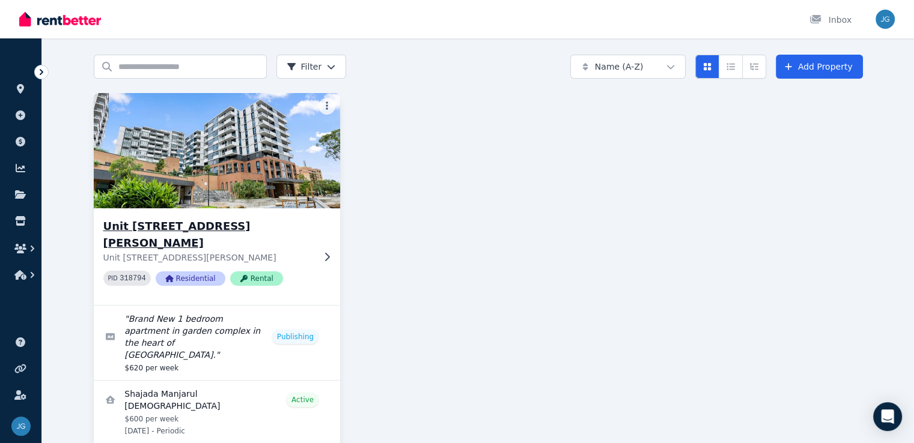
scroll to position [36, 0]
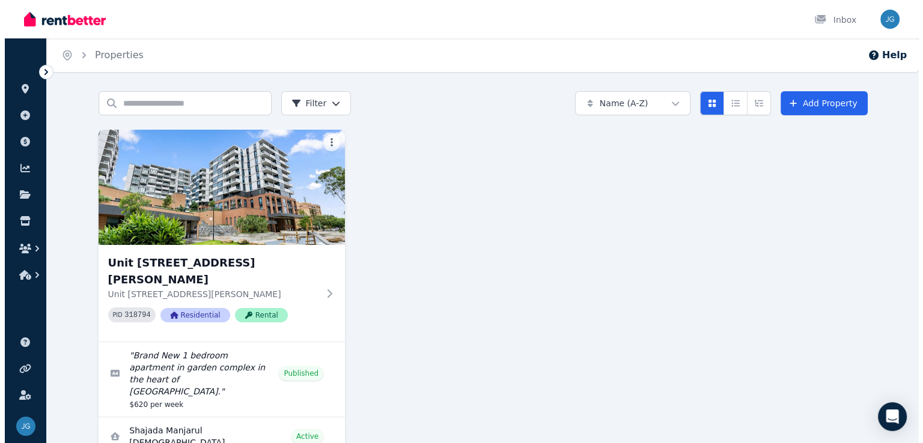
scroll to position [37, 0]
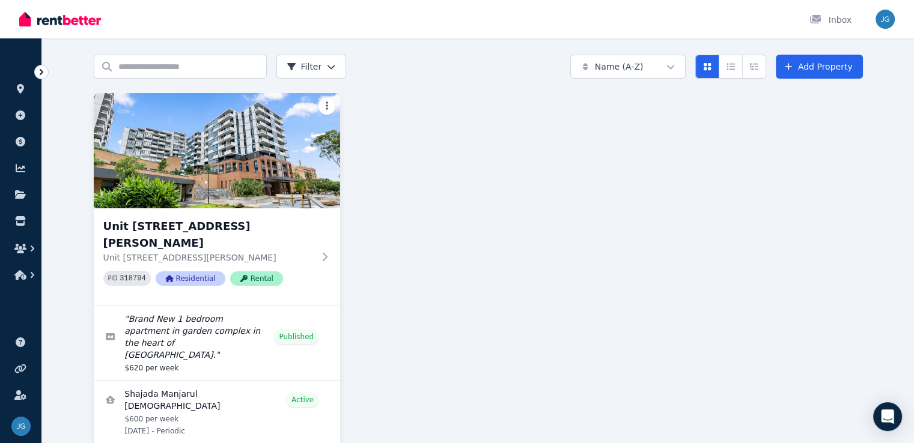
click at [315, 104] on html "Open main menu Inbox Open user menu ORGANISE Properties Add property Payments F…" at bounding box center [457, 184] width 914 height 443
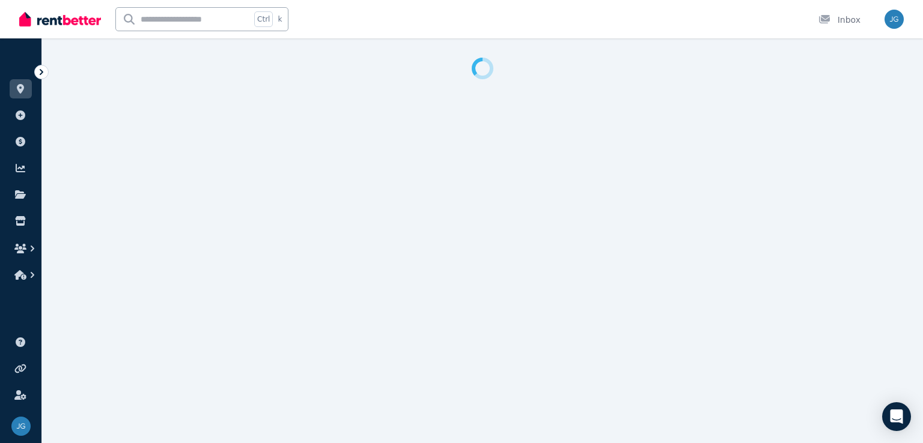
select select "**********"
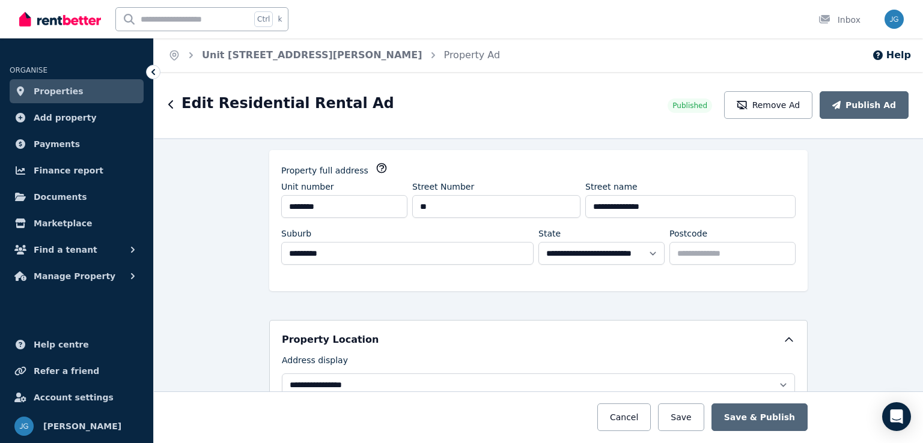
click at [155, 75] on icon at bounding box center [153, 72] width 12 height 12
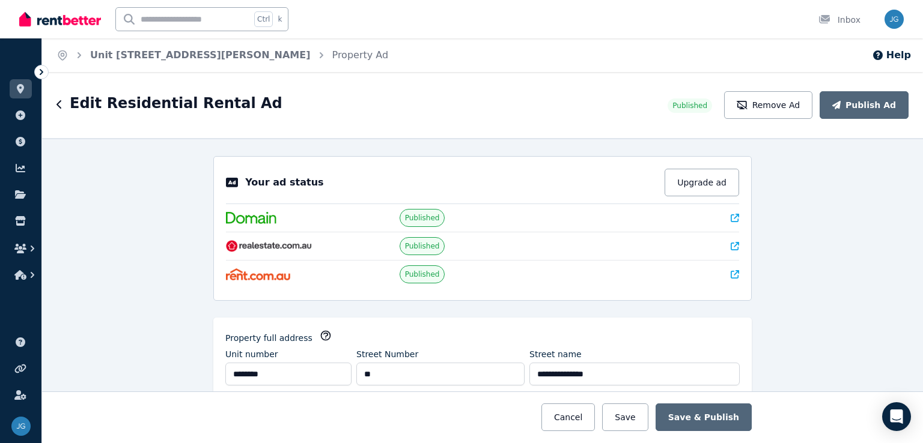
click at [38, 67] on icon at bounding box center [41, 72] width 12 height 12
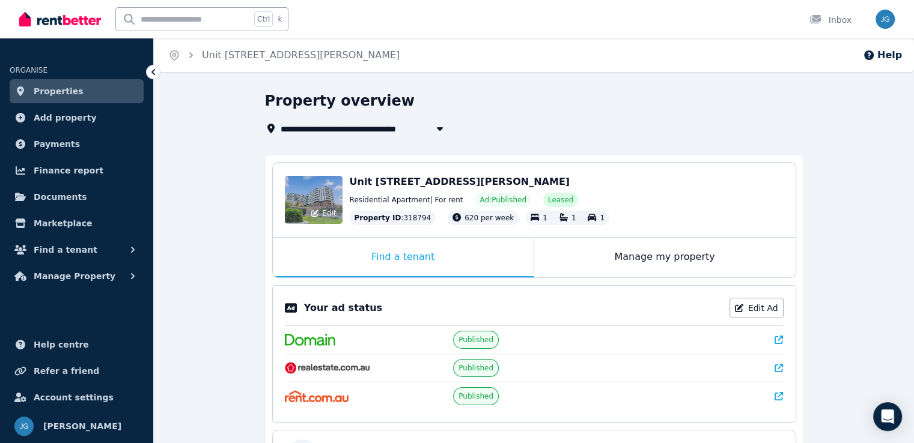
click at [318, 211] on icon at bounding box center [314, 213] width 7 height 7
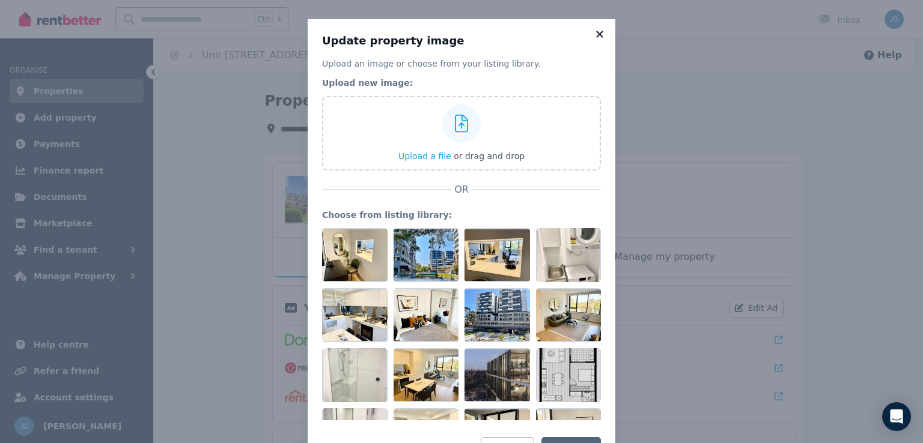
click at [594, 34] on icon at bounding box center [600, 34] width 12 height 11
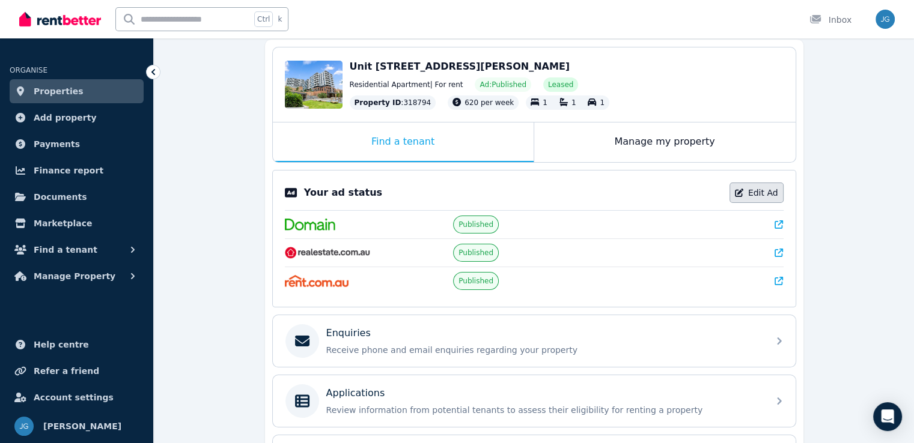
click at [752, 195] on link "Edit Ad" at bounding box center [756, 193] width 54 height 20
select select "***"
select select "**********"
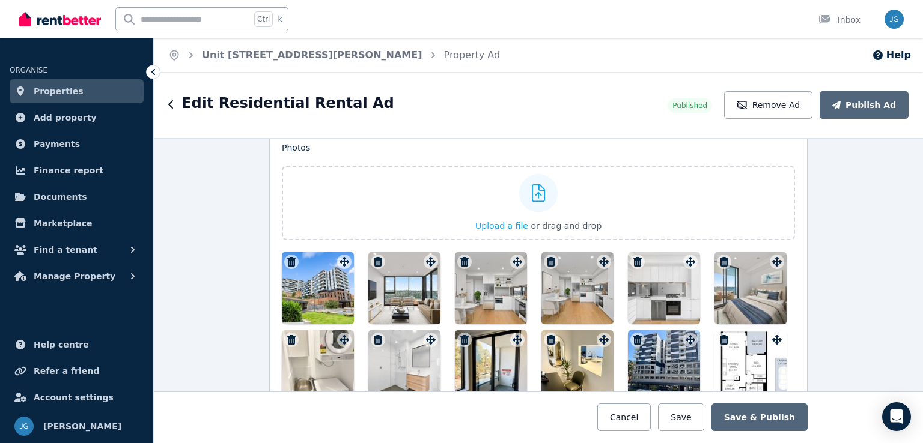
scroll to position [1607, 0]
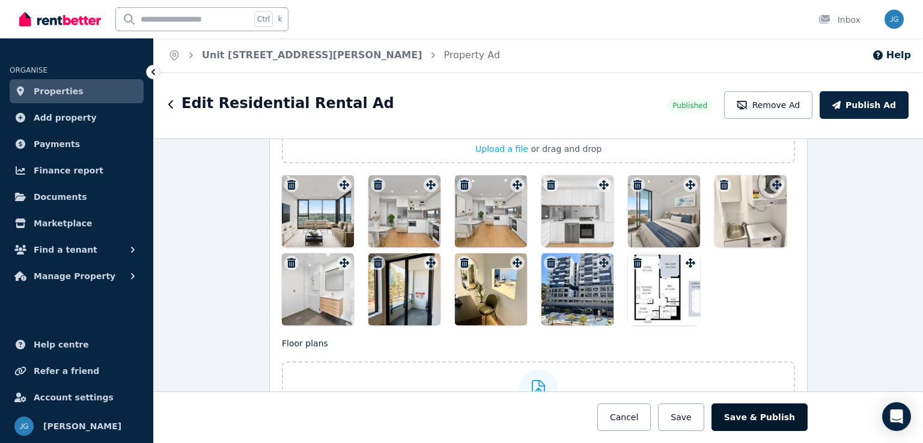
click at [742, 418] on button "Save & Publish" at bounding box center [759, 418] width 96 height 28
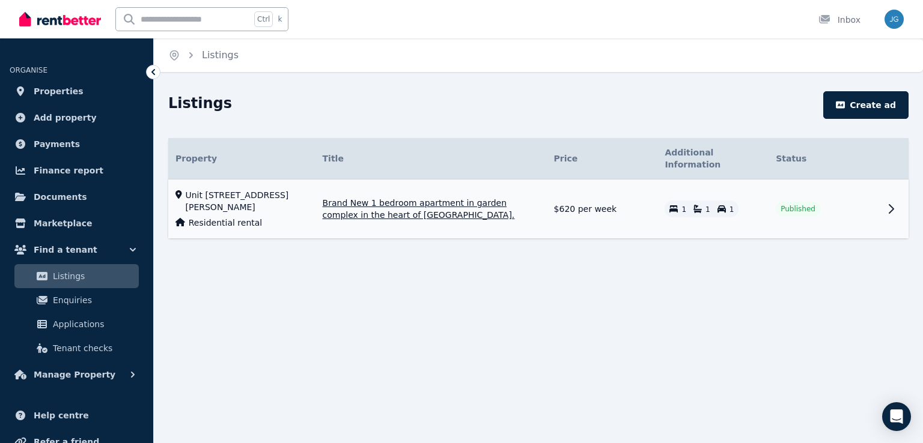
click at [625, 204] on td "$620 per week" at bounding box center [602, 209] width 111 height 59
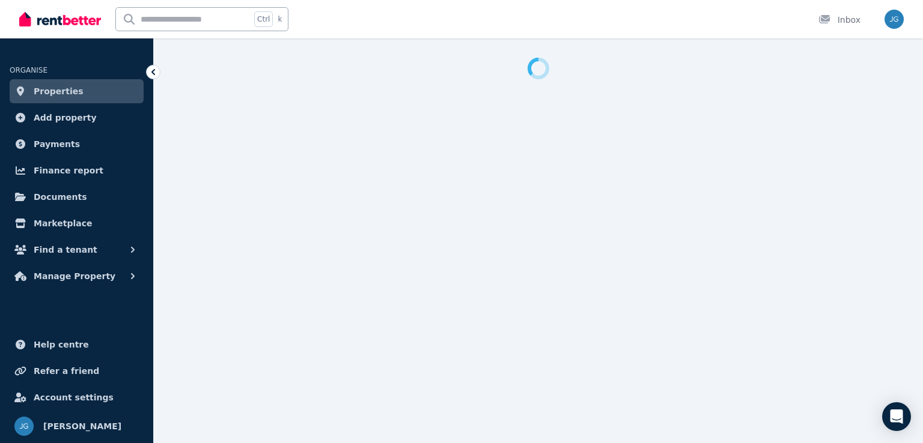
select select "**********"
